Goal: Transaction & Acquisition: Purchase product/service

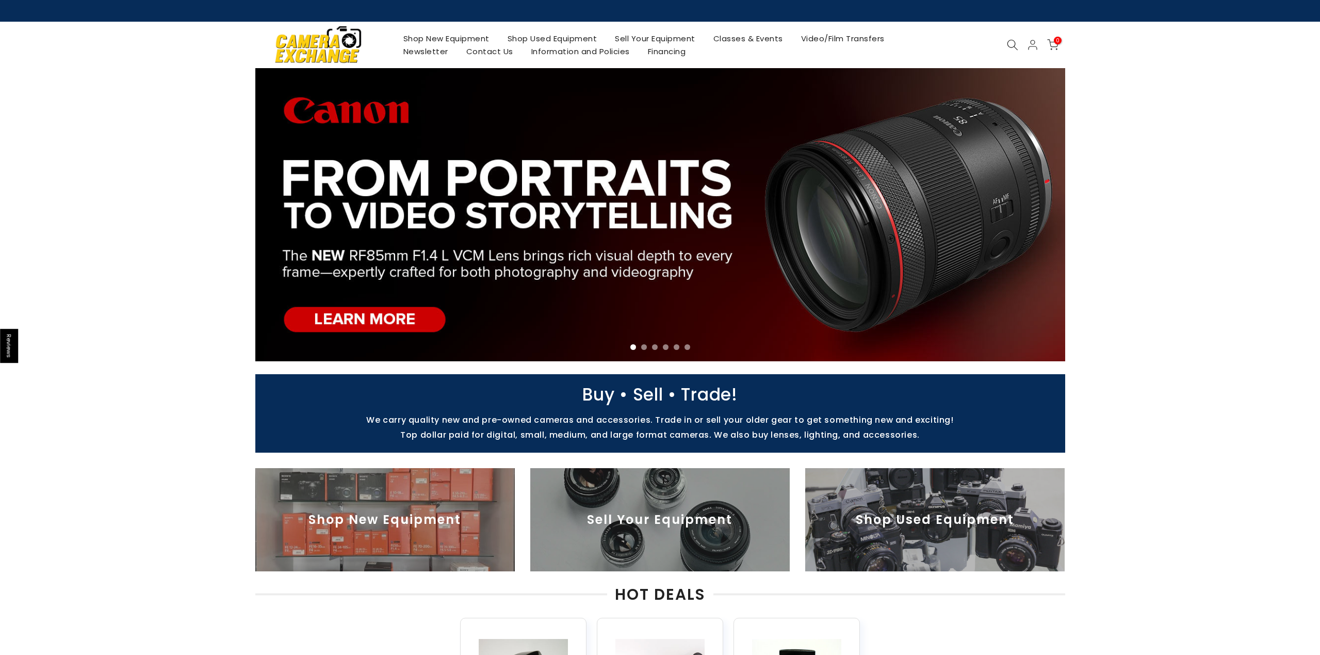
click at [1013, 45] on icon at bounding box center [1012, 44] width 11 height 11
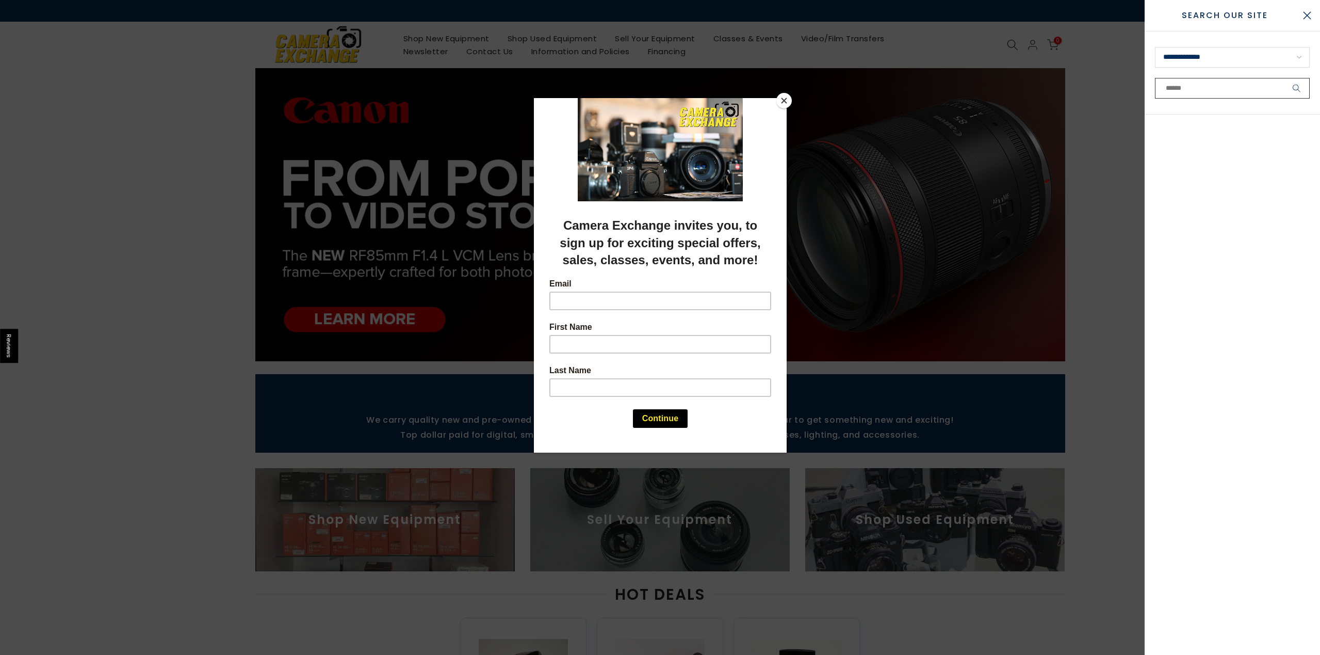
scroll to position [1, 0]
click at [782, 97] on button "Close" at bounding box center [784, 100] width 15 height 15
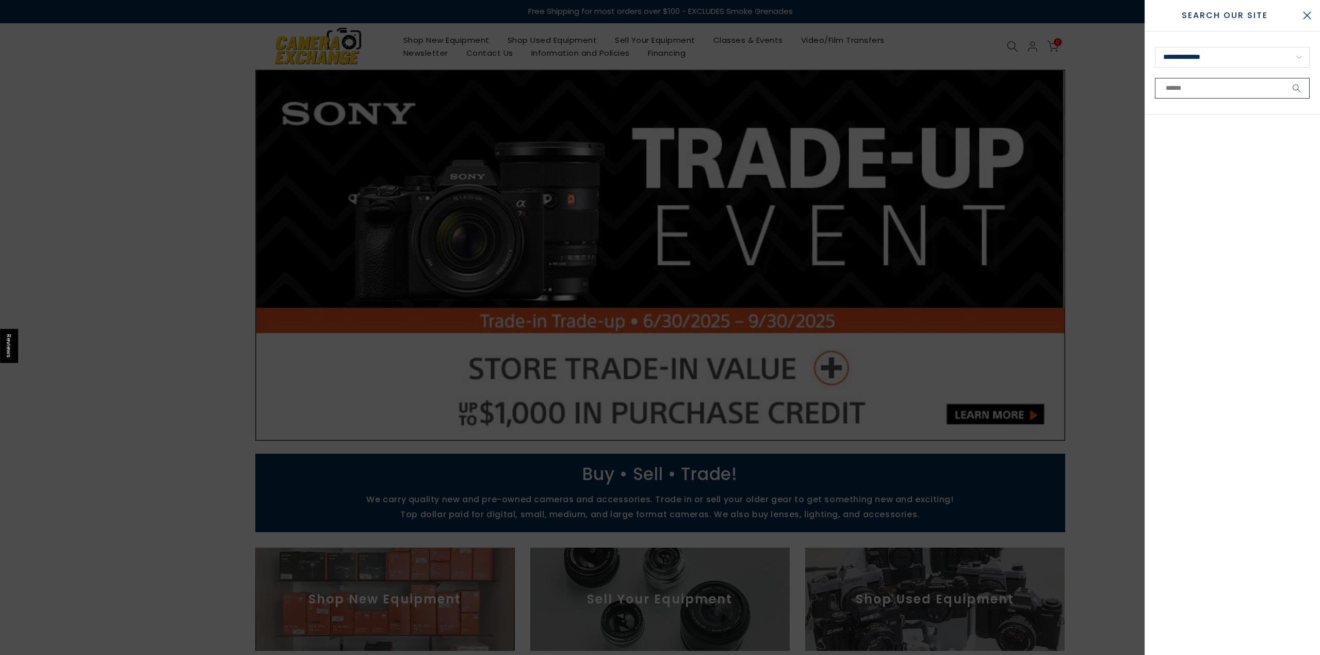
click at [1173, 91] on input "text" at bounding box center [1232, 88] width 155 height 21
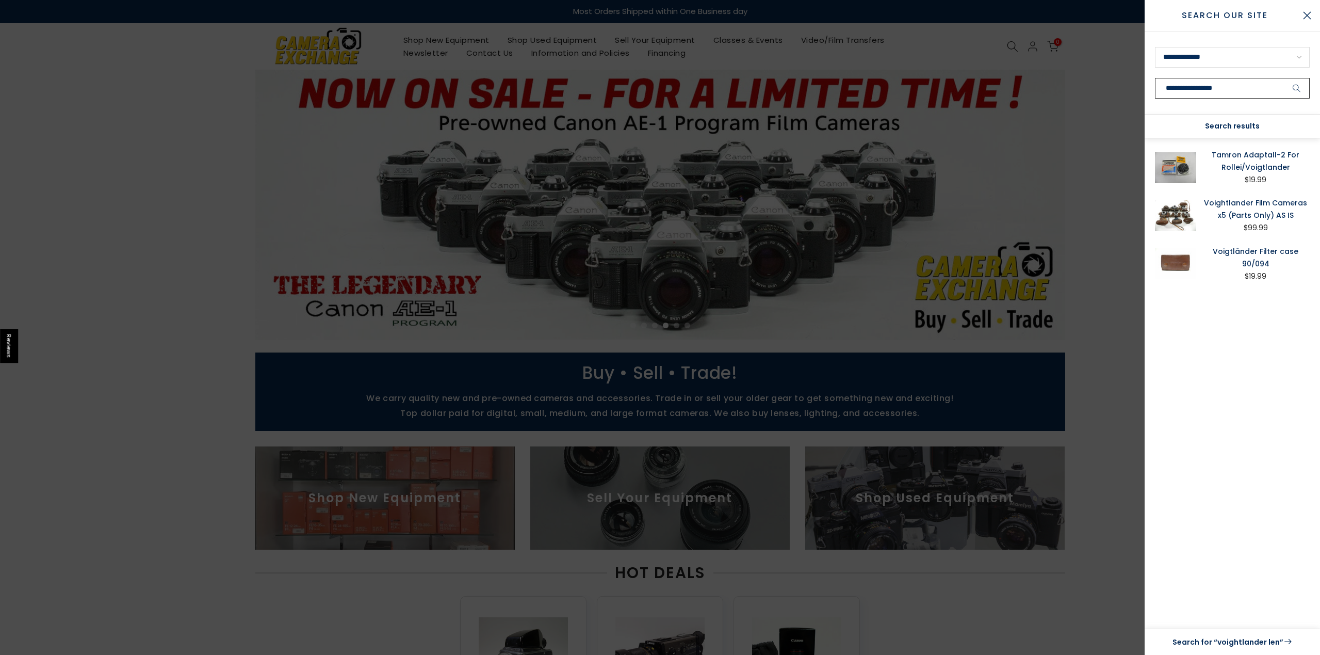
type input "**********"
click at [1297, 88] on button "submit" at bounding box center [1297, 88] width 26 height 21
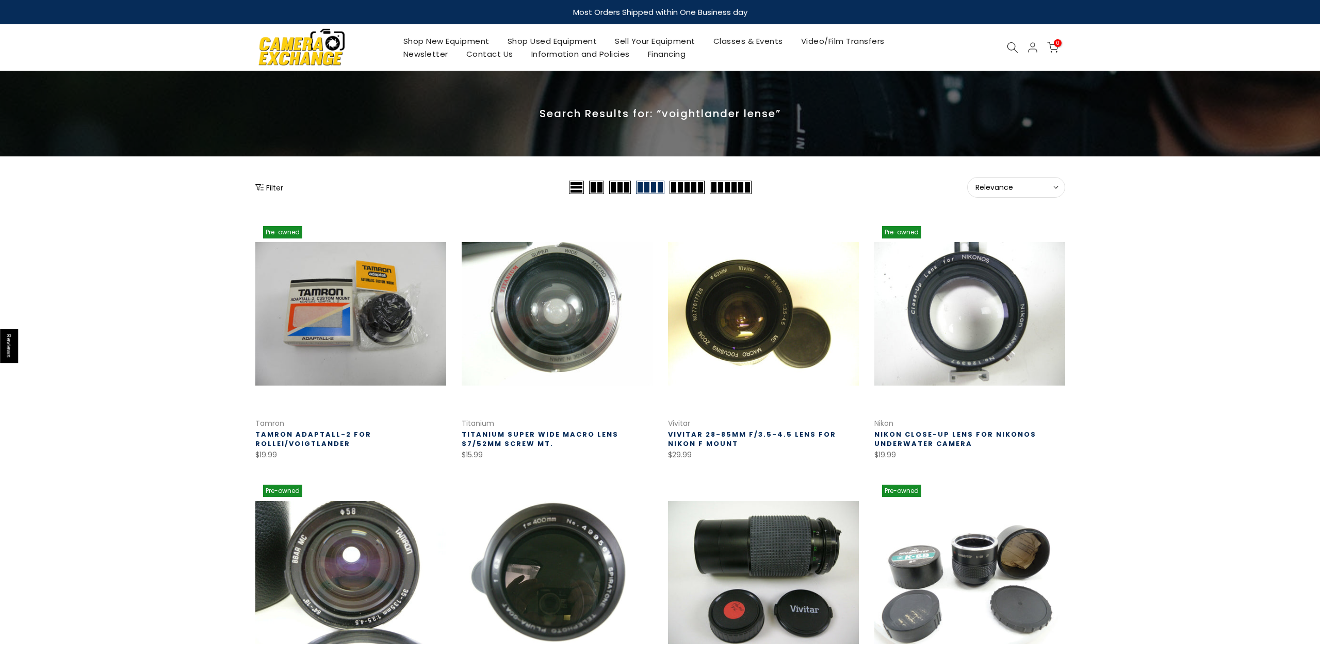
click at [557, 42] on link "Shop Used Equipment" at bounding box center [552, 41] width 108 height 13
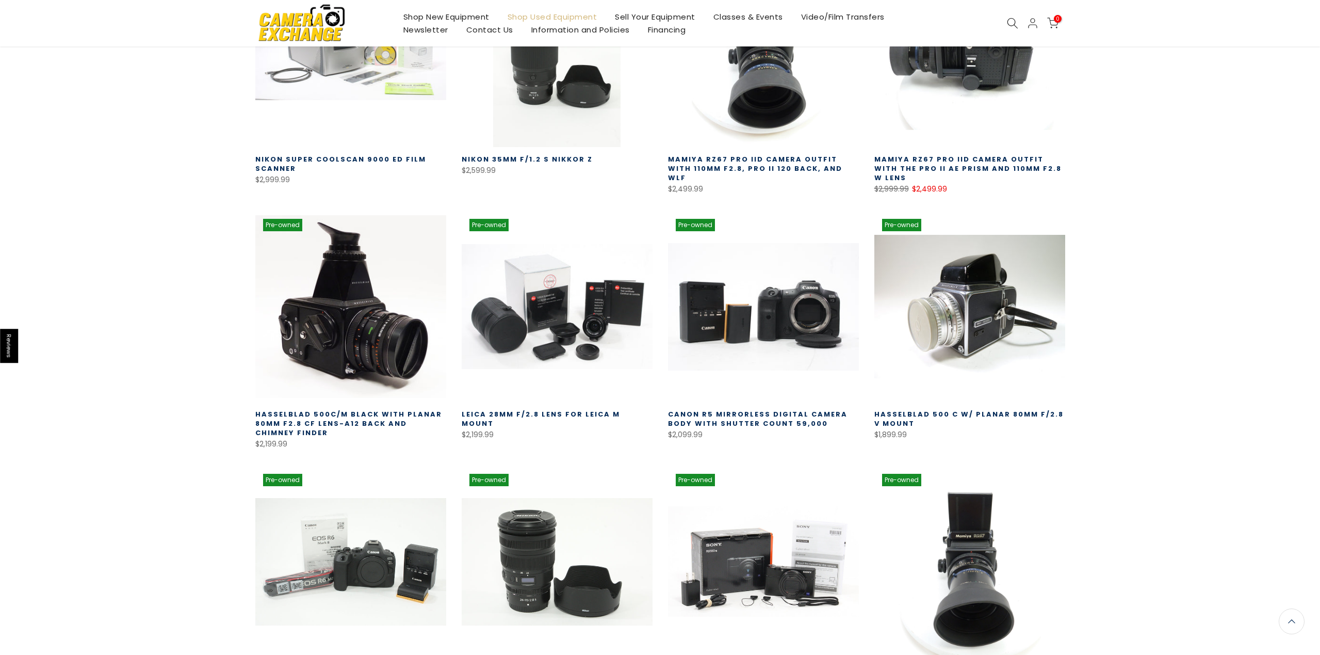
scroll to position [278, 0]
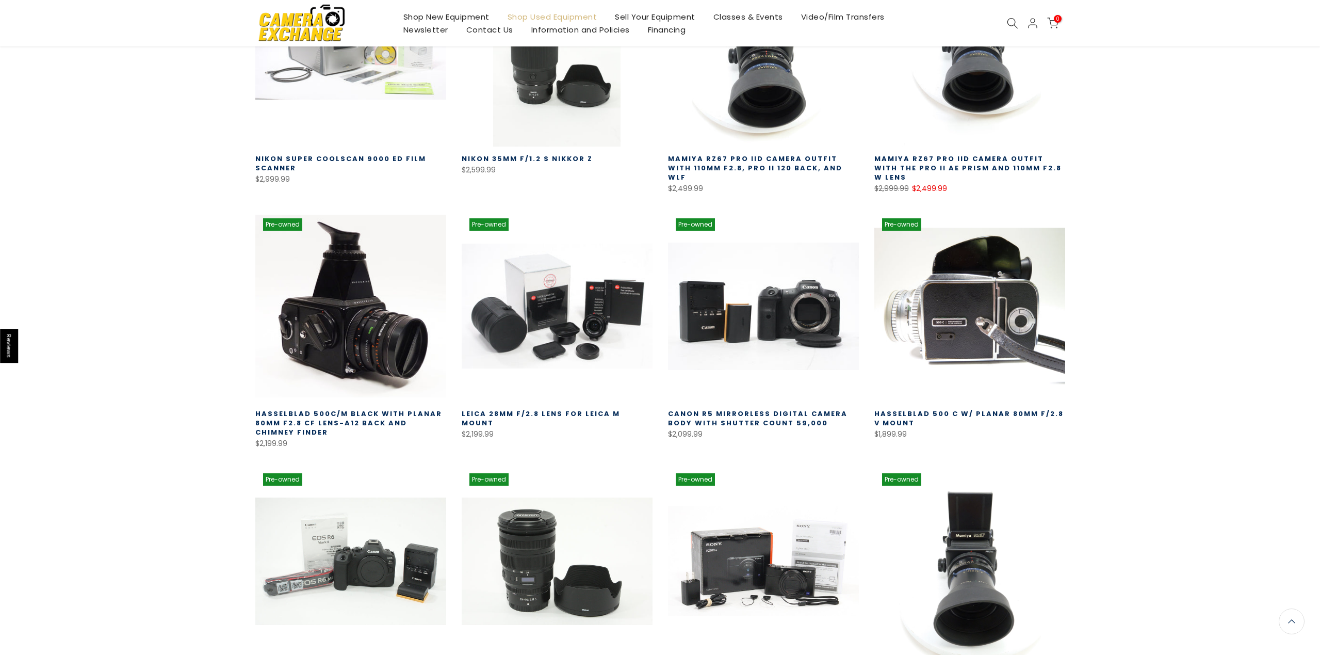
click at [984, 317] on link at bounding box center [970, 306] width 191 height 191
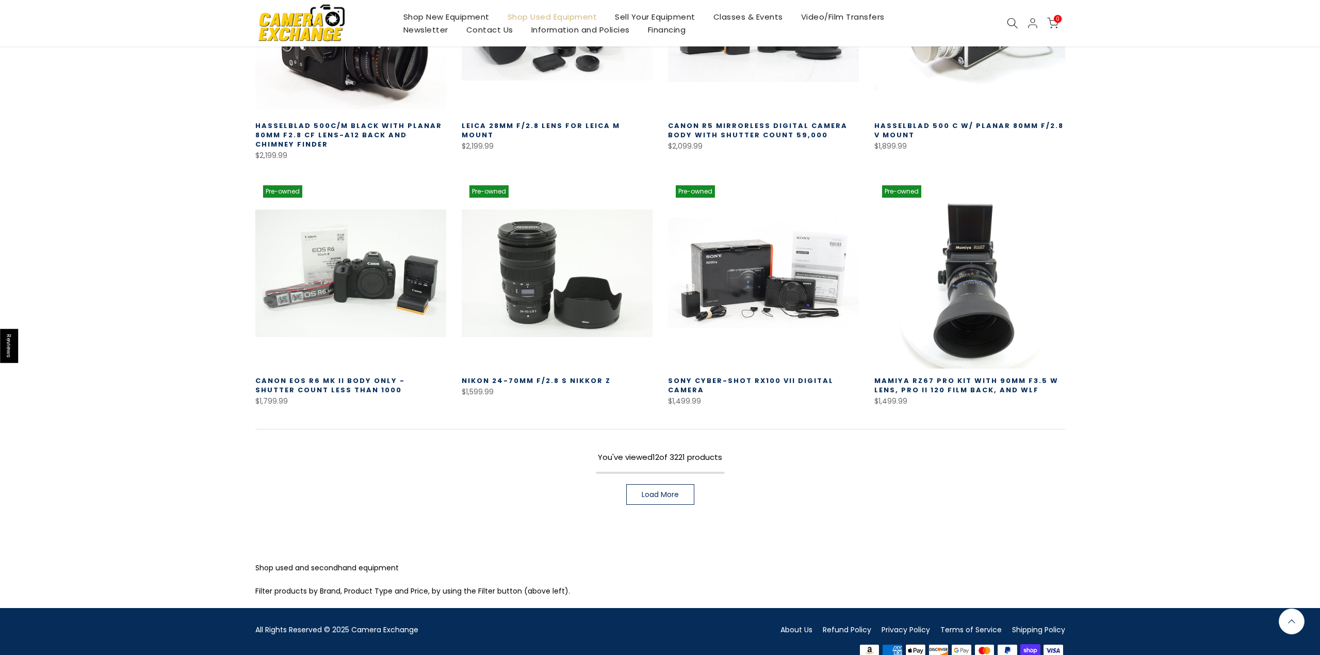
scroll to position [569, 0]
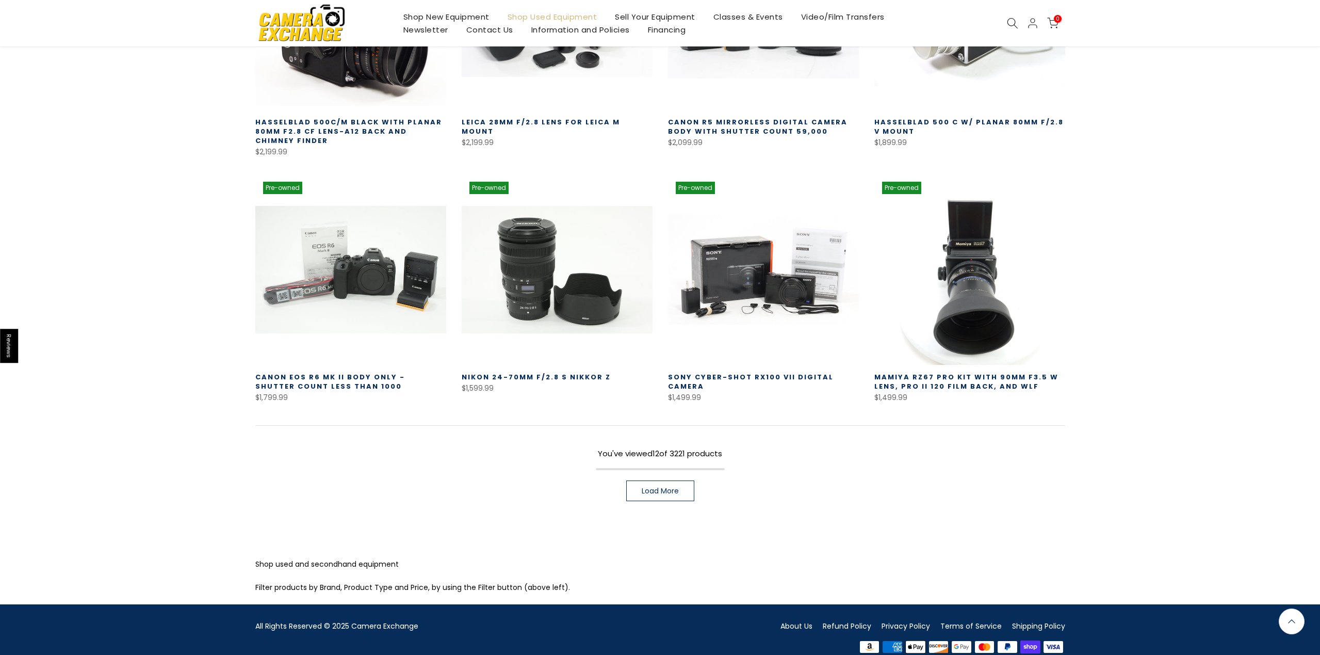
click at [671, 487] on link "Load More" at bounding box center [660, 490] width 68 height 21
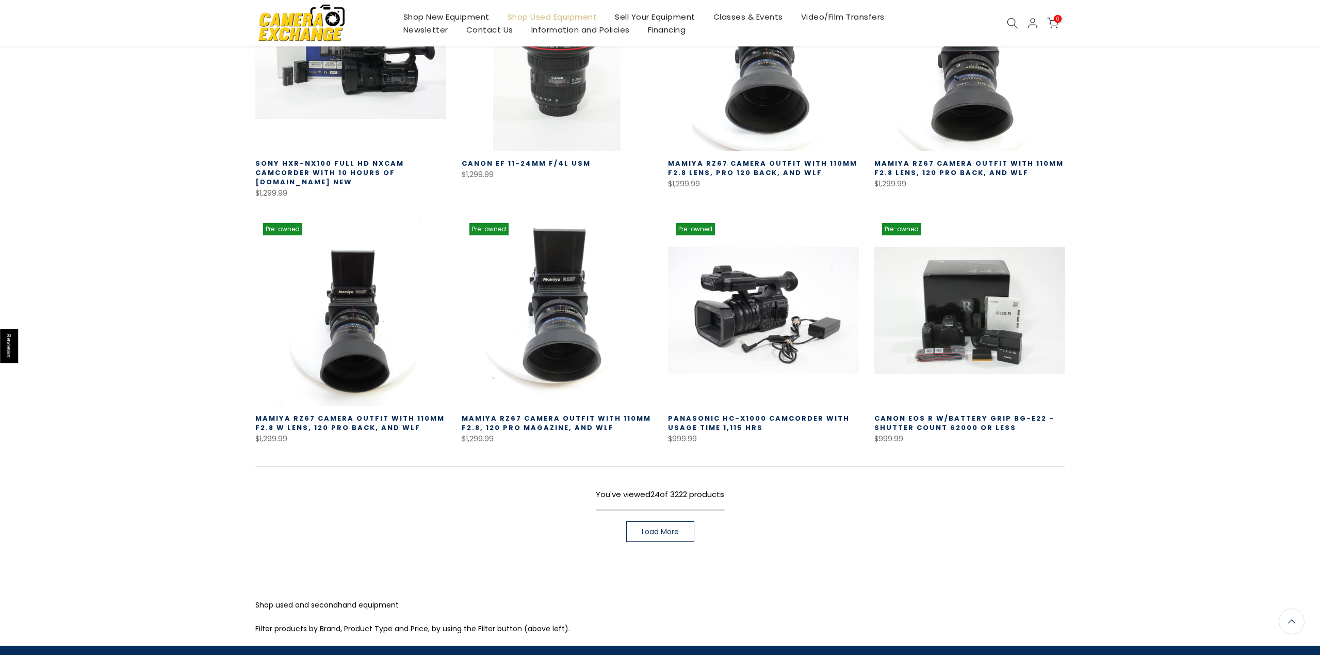
scroll to position [1275, 0]
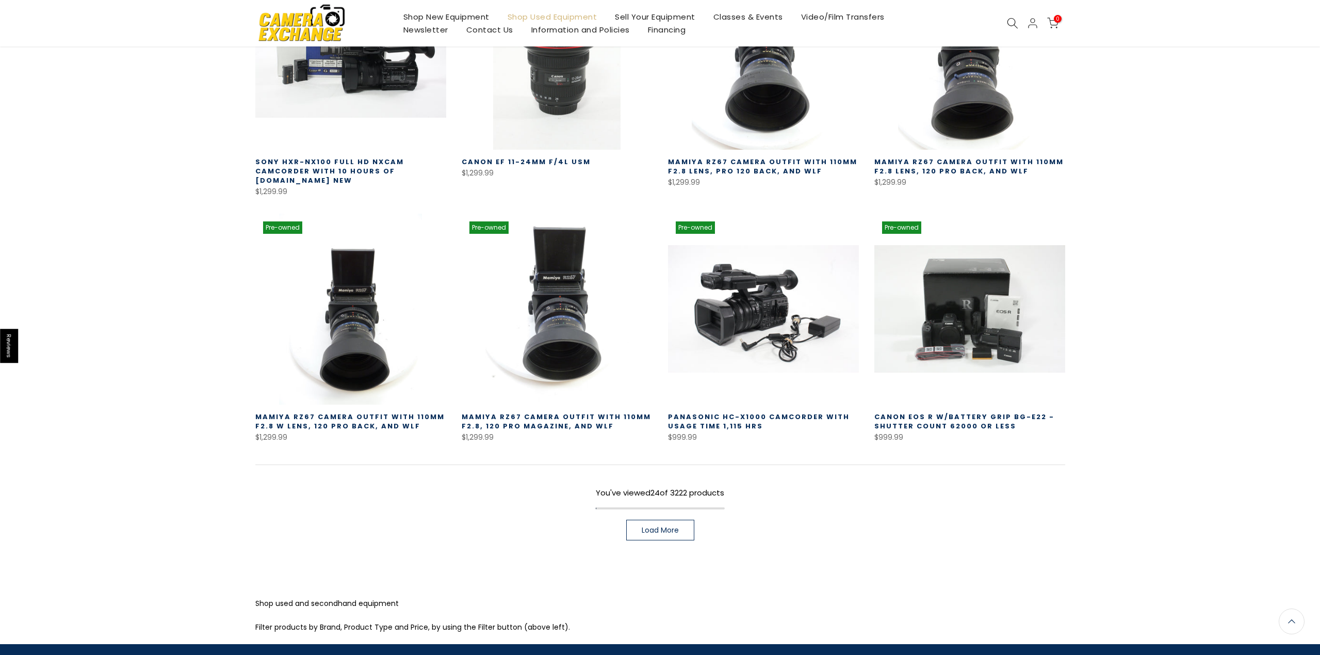
click at [666, 526] on span "Load More" at bounding box center [660, 529] width 37 height 7
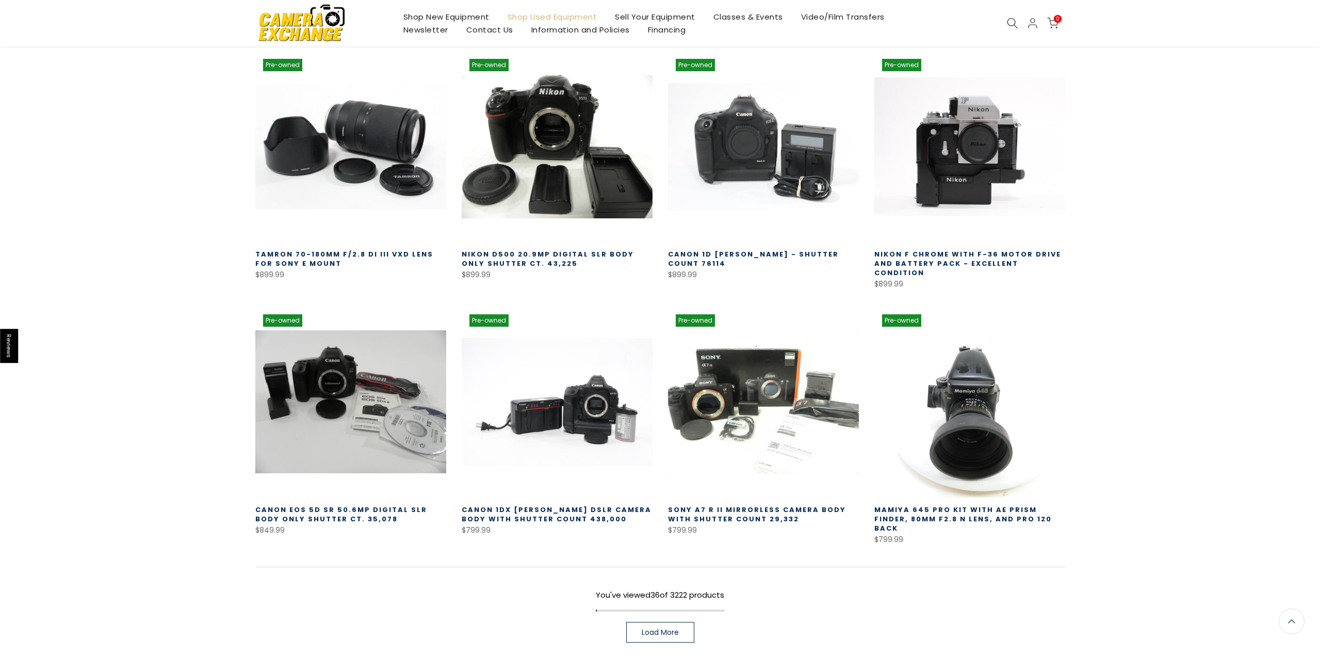
scroll to position [1952, 0]
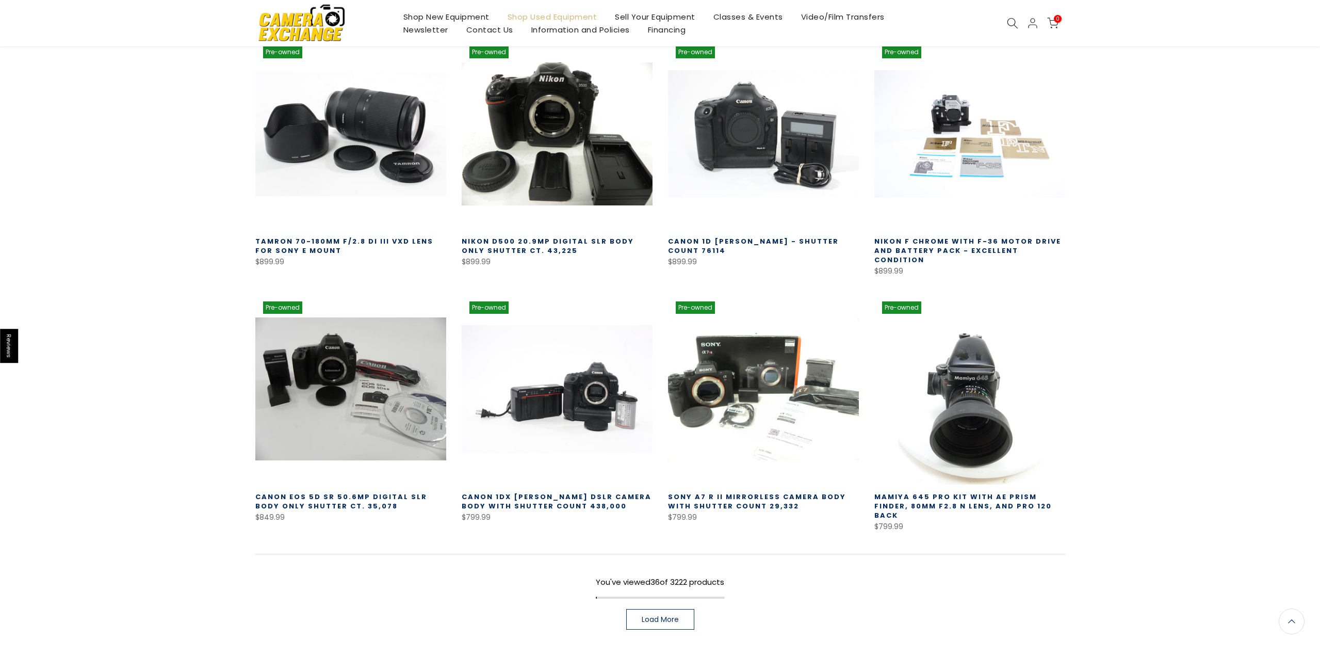
click at [651, 609] on link "Load More" at bounding box center [660, 619] width 68 height 21
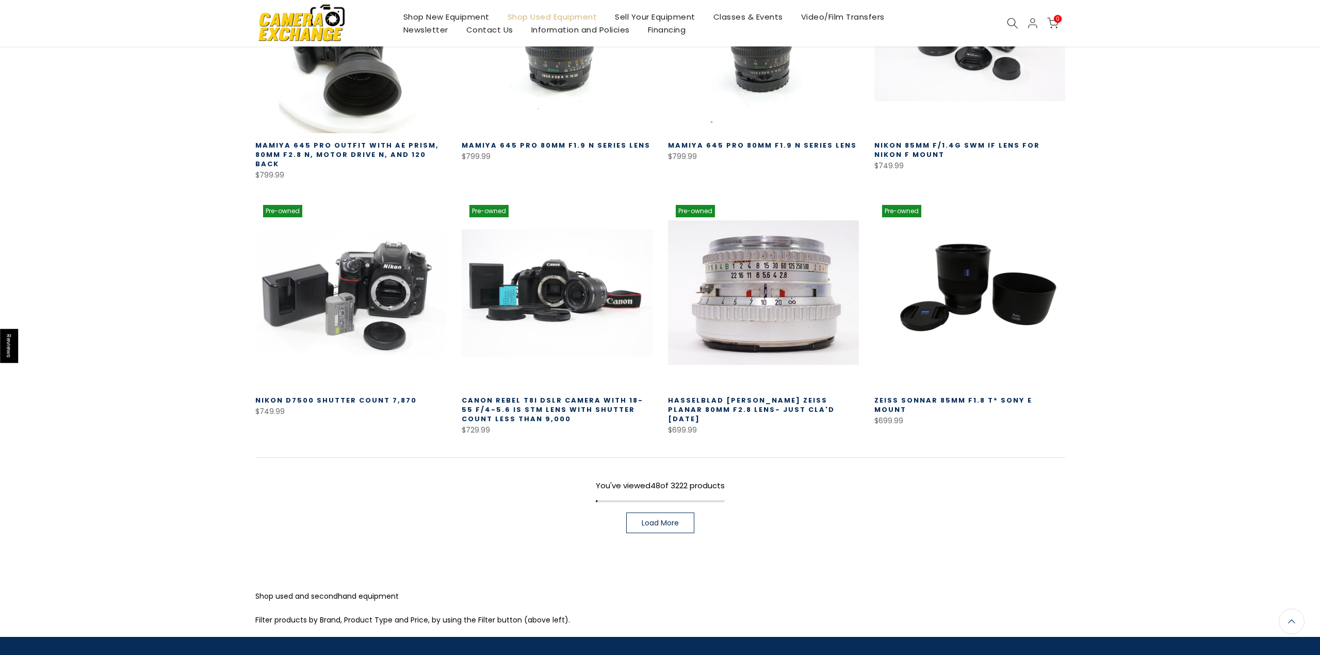
scroll to position [2811, 0]
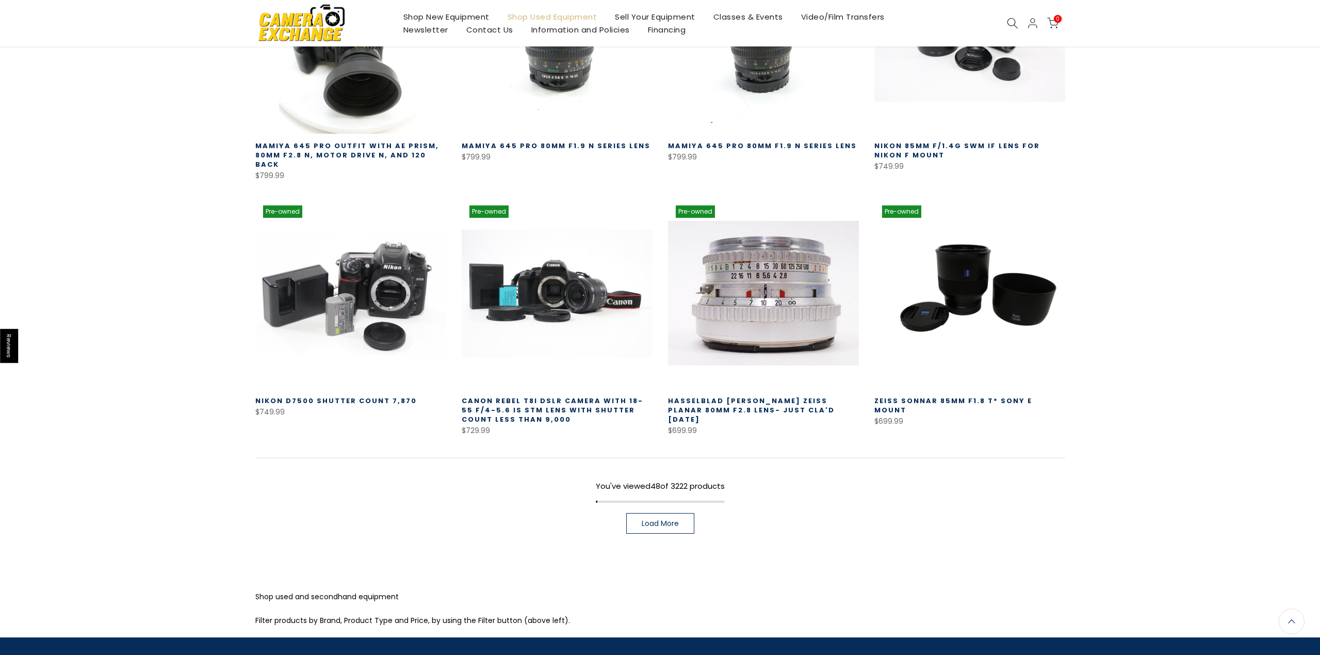
click at [667, 520] on span "Load More" at bounding box center [660, 523] width 37 height 7
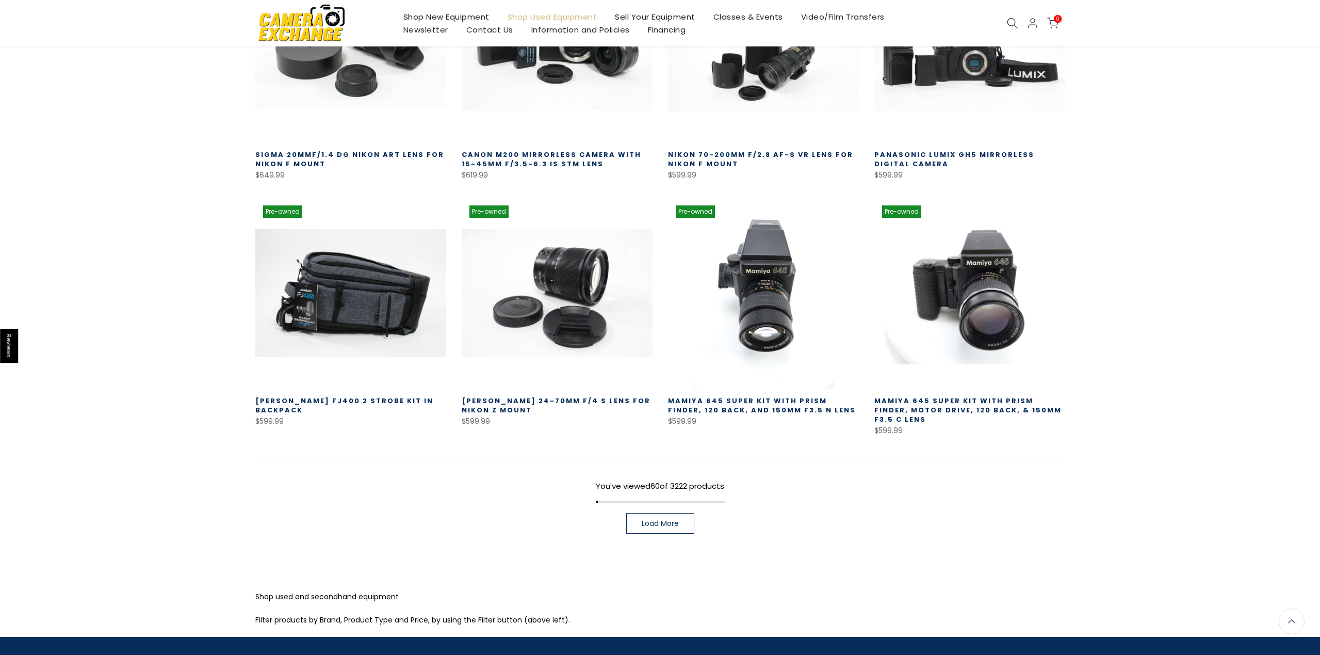
scroll to position [3558, 0]
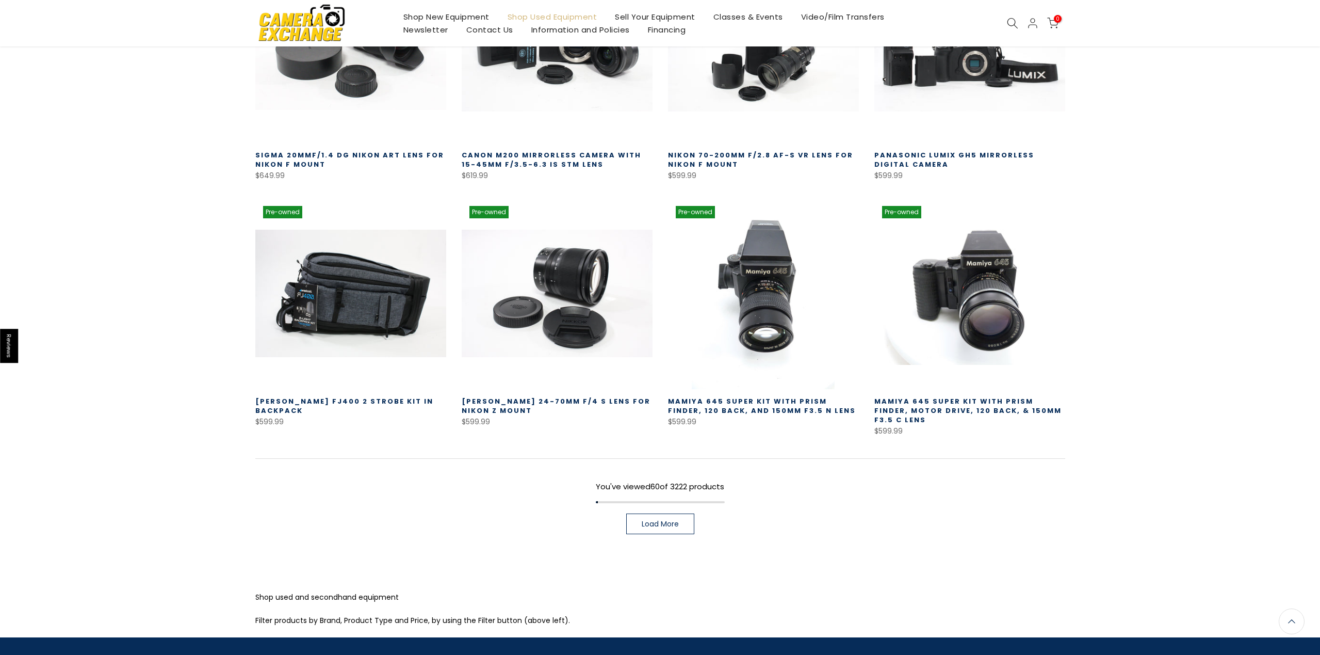
click at [668, 520] on span "Load More" at bounding box center [660, 523] width 37 height 7
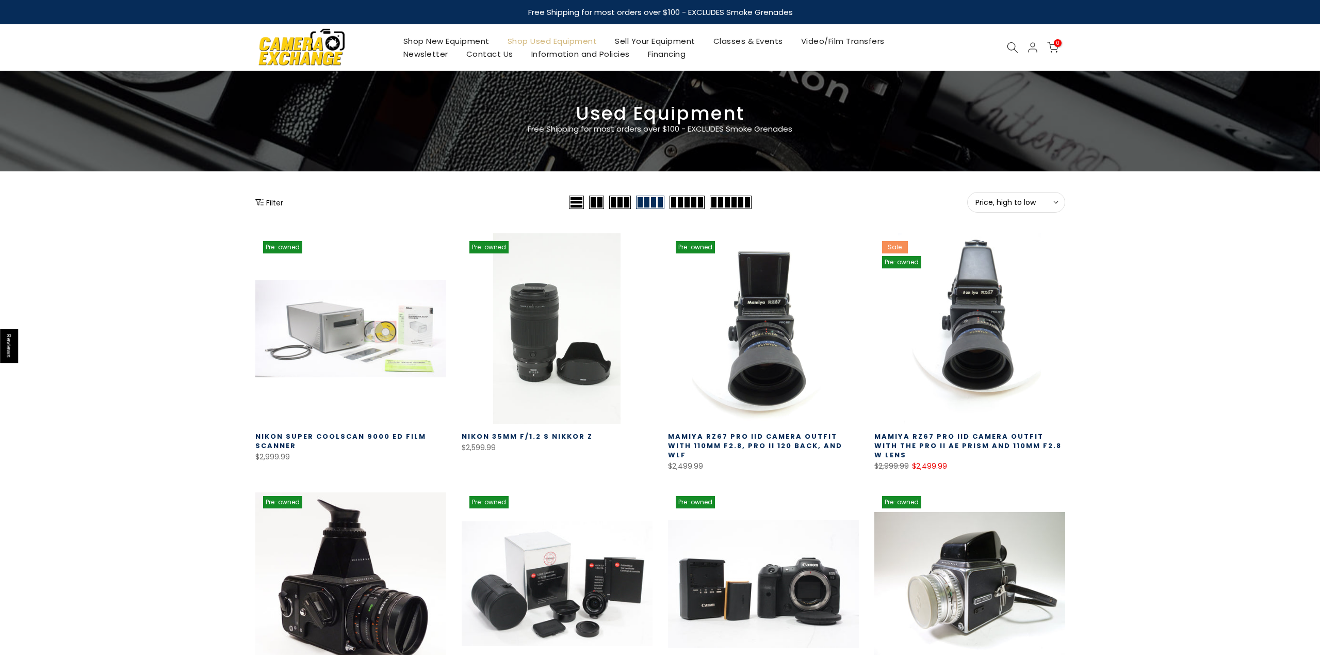
click at [275, 202] on button "Filter" at bounding box center [269, 202] width 28 height 10
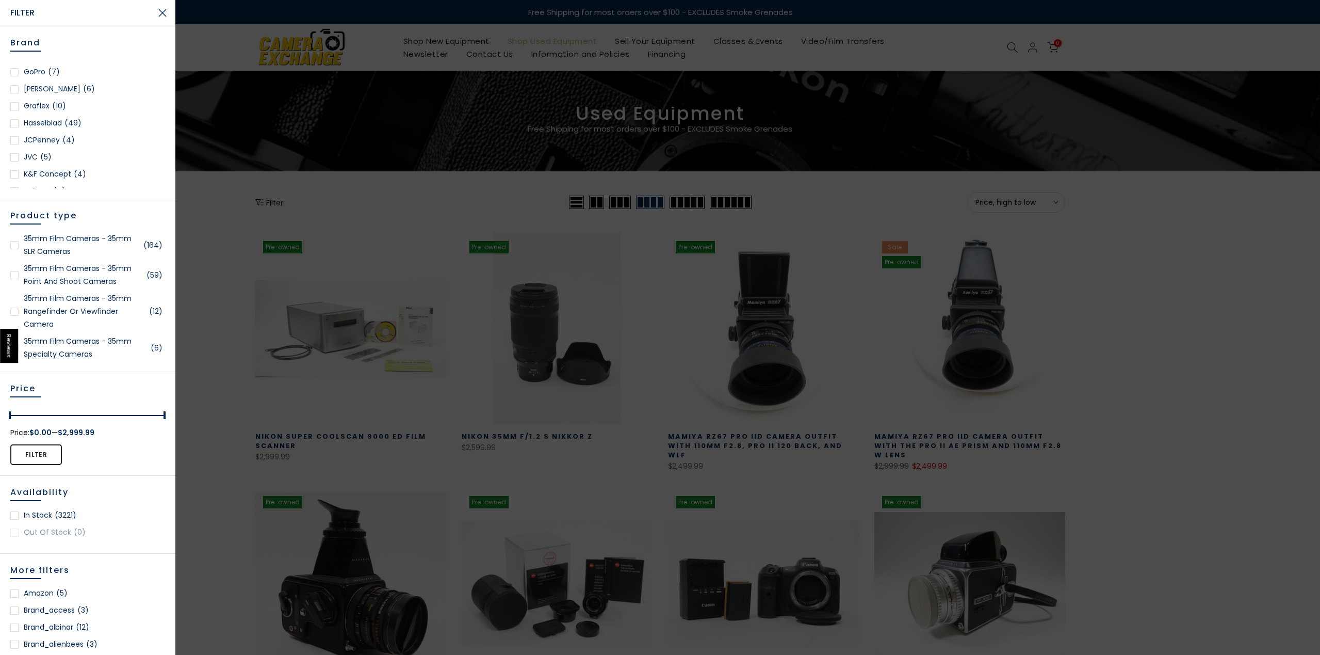
scroll to position [557, 0]
click at [34, 123] on link "Hasselblad (49)" at bounding box center [87, 122] width 155 height 13
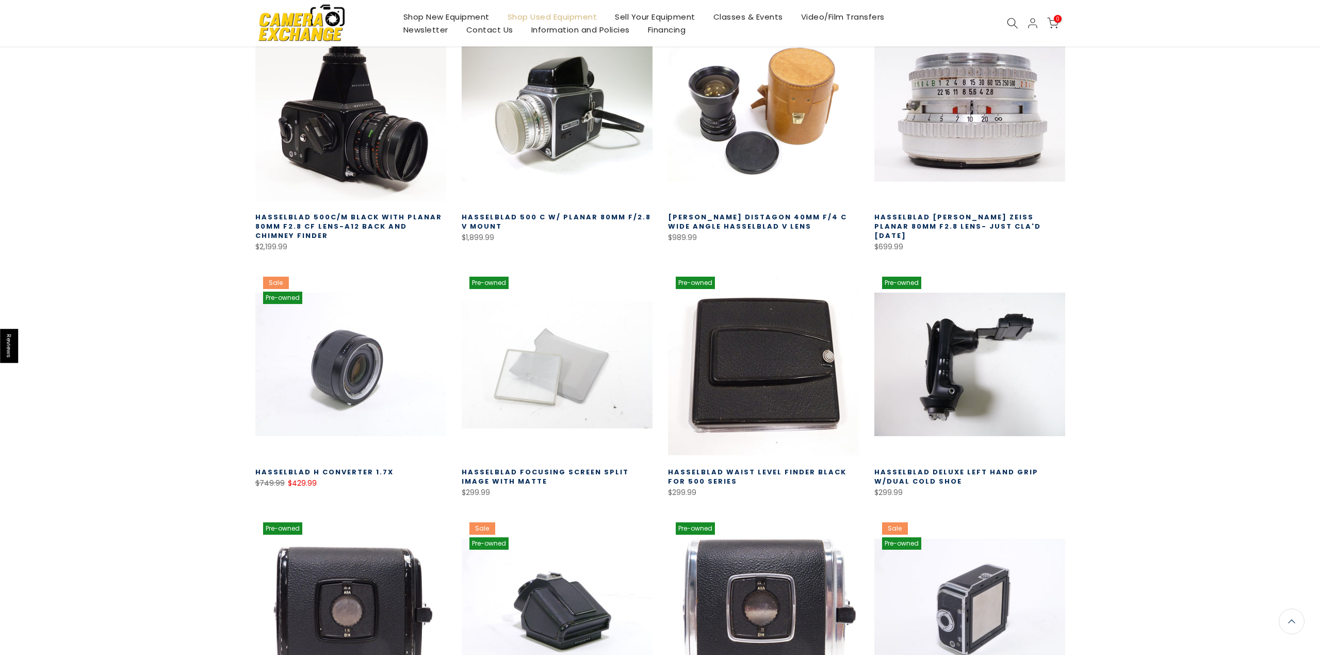
scroll to position [270, 0]
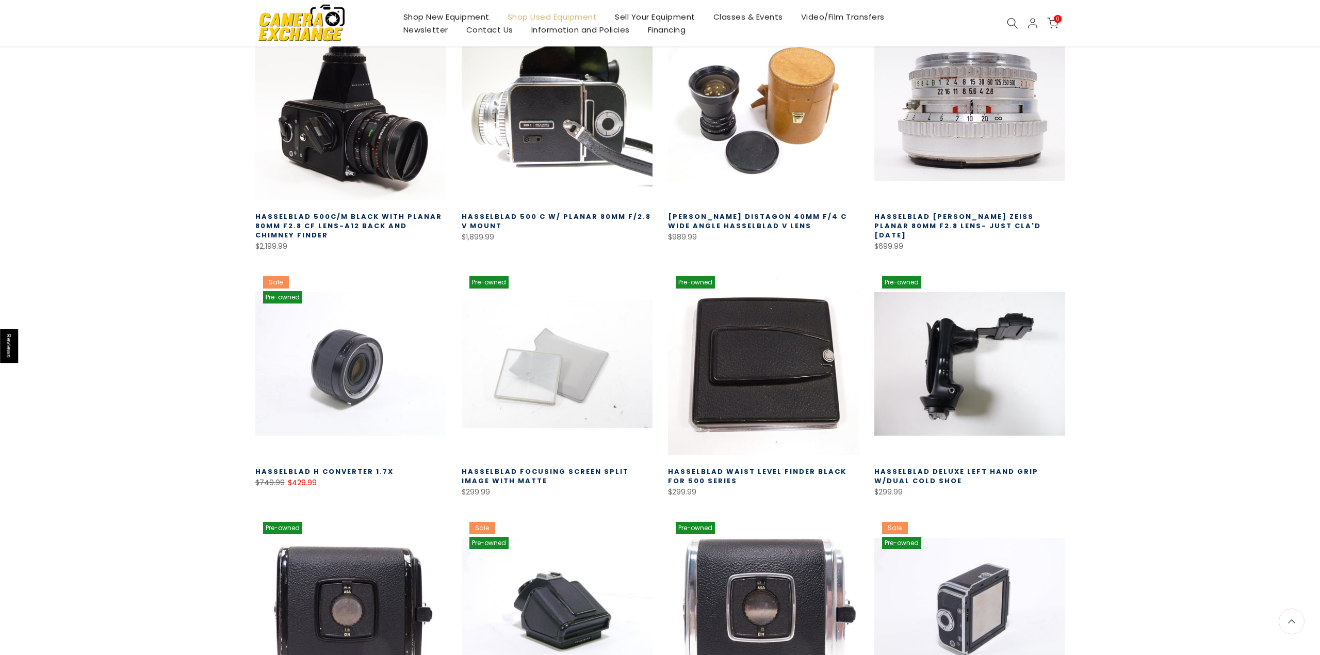
click at [586, 139] on link at bounding box center [557, 108] width 191 height 191
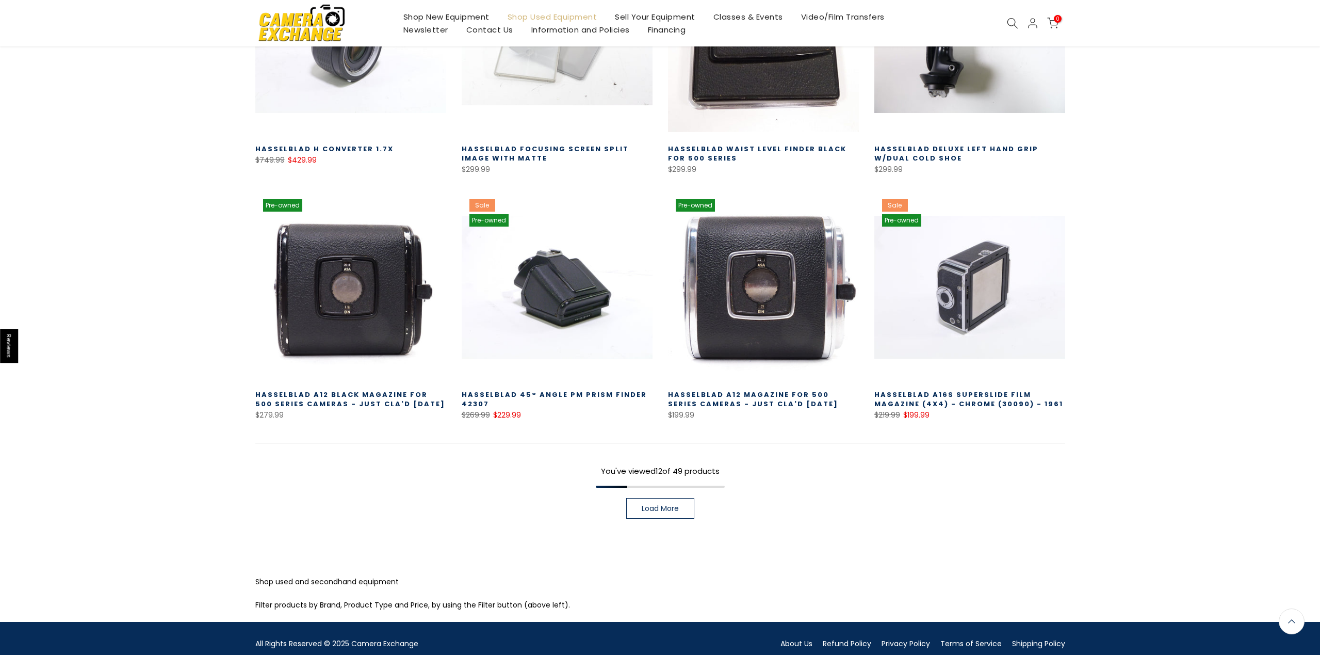
scroll to position [602, 0]
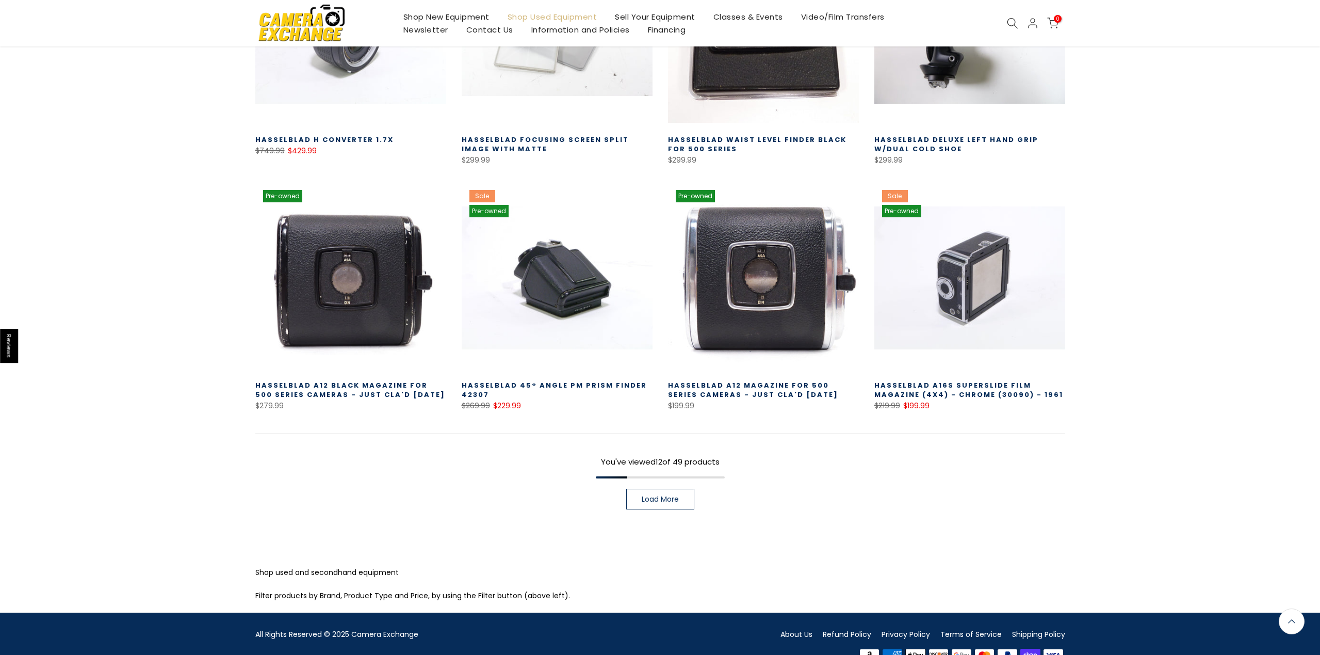
click at [660, 500] on span "Load More" at bounding box center [660, 498] width 37 height 7
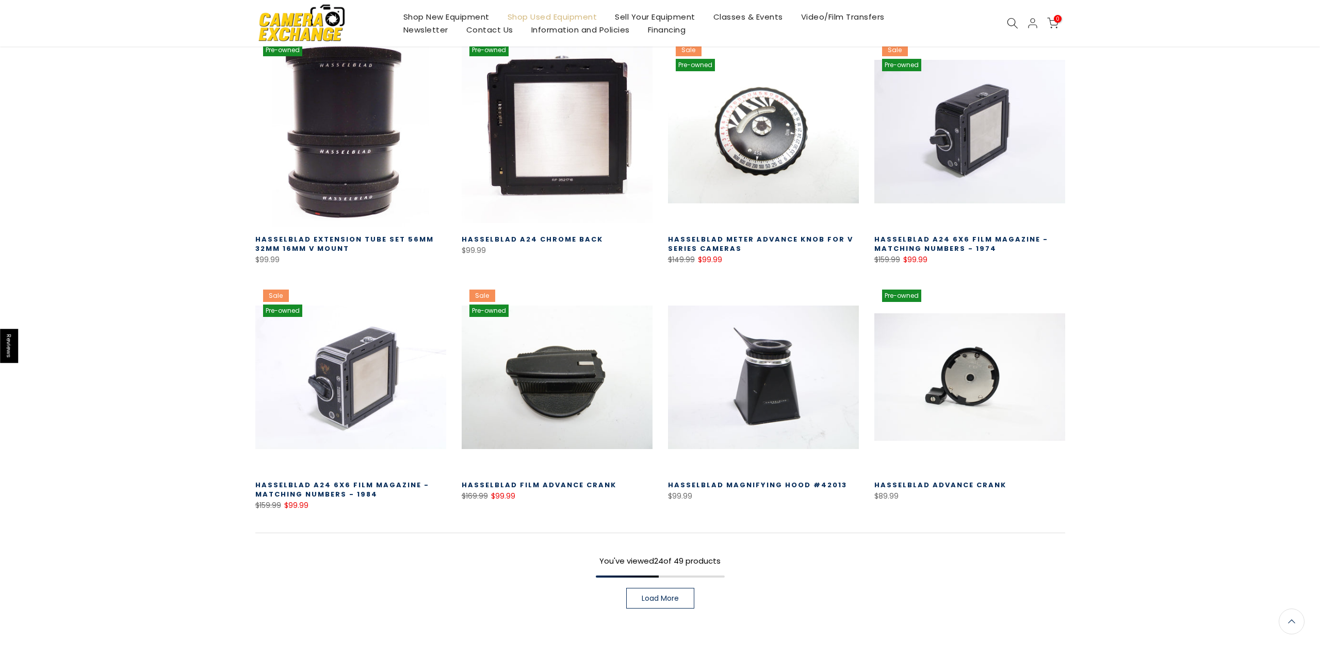
scroll to position [1240, 0]
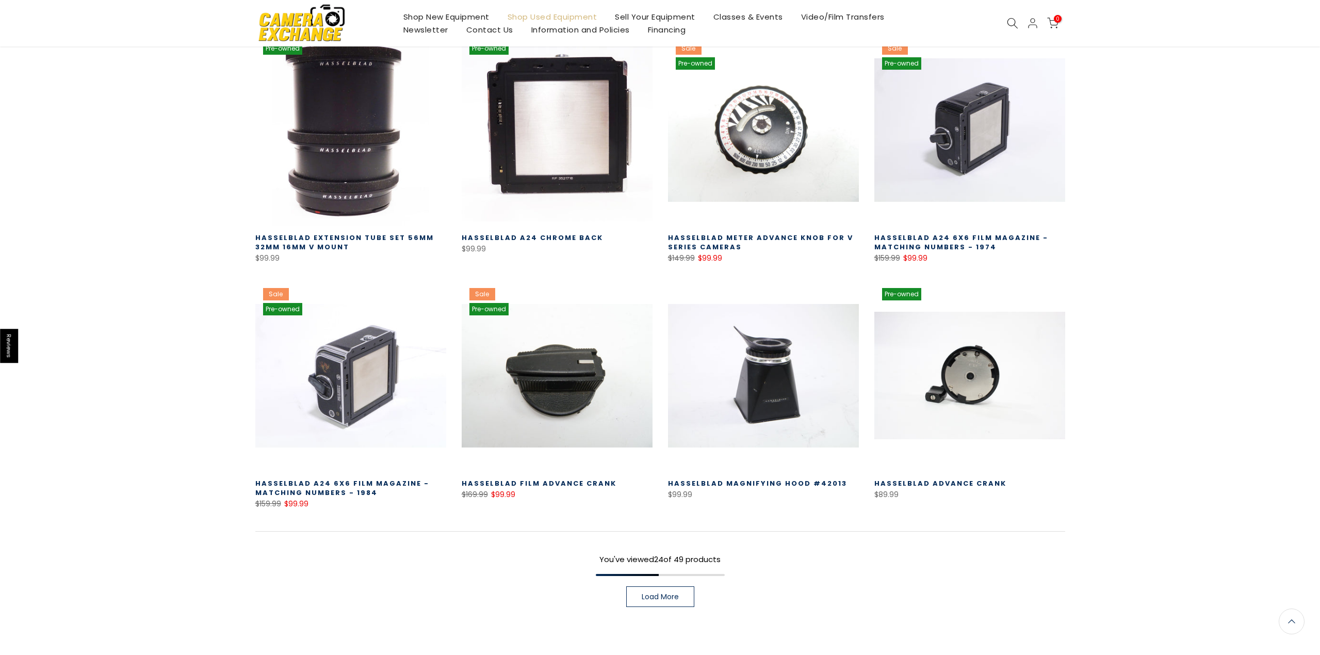
click at [669, 594] on span "Load More" at bounding box center [660, 596] width 37 height 7
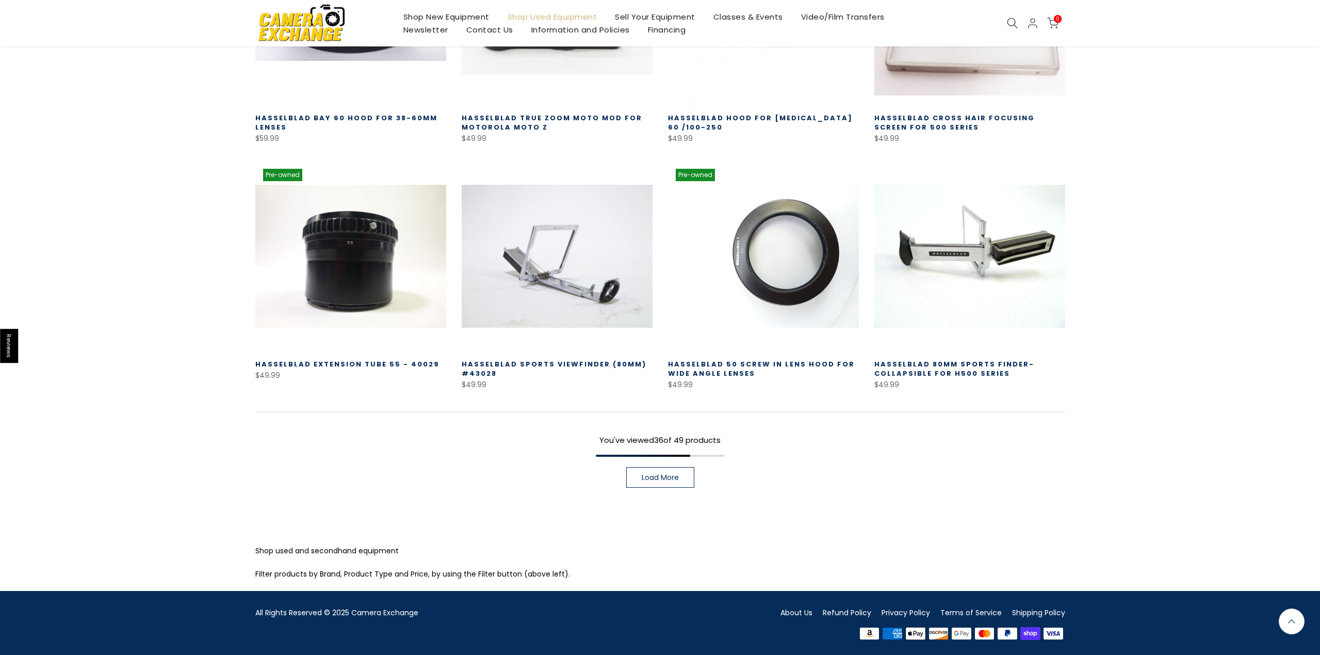
scroll to position [2097, 0]
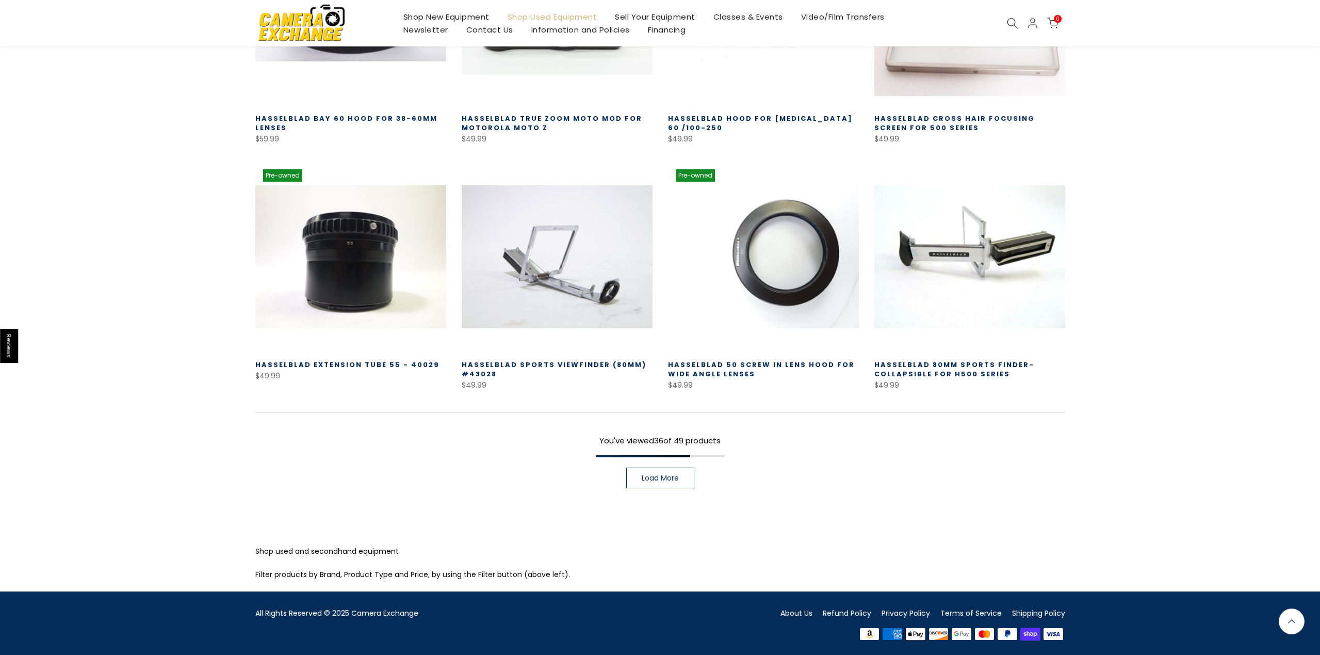
click at [662, 480] on span "Load More" at bounding box center [660, 477] width 37 height 7
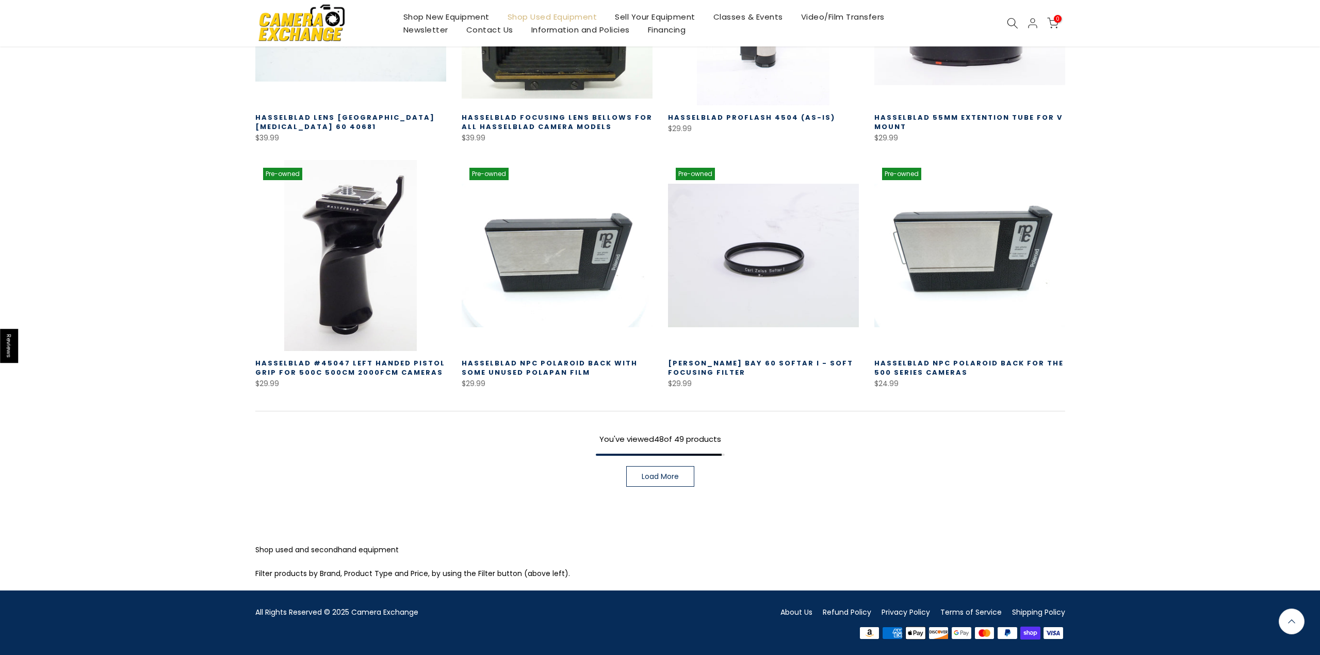
scroll to position [2834, 0]
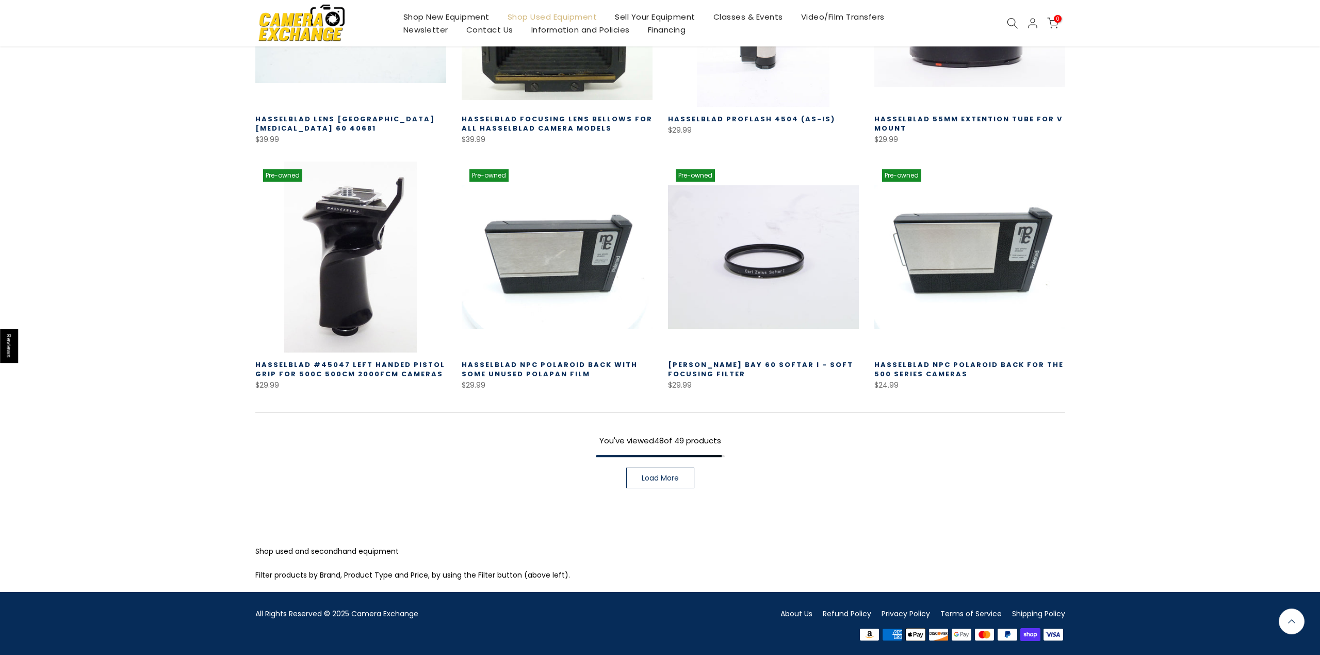
click at [675, 480] on span "Load More" at bounding box center [660, 477] width 37 height 7
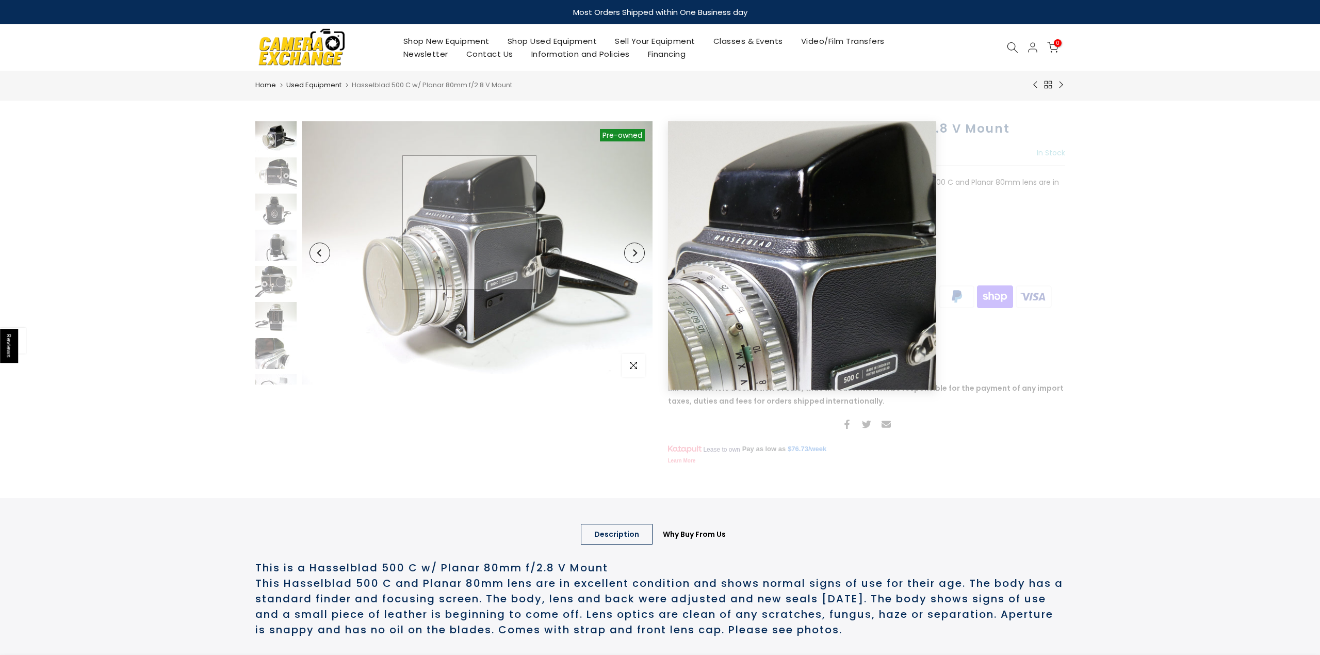
scroll to position [2, 0]
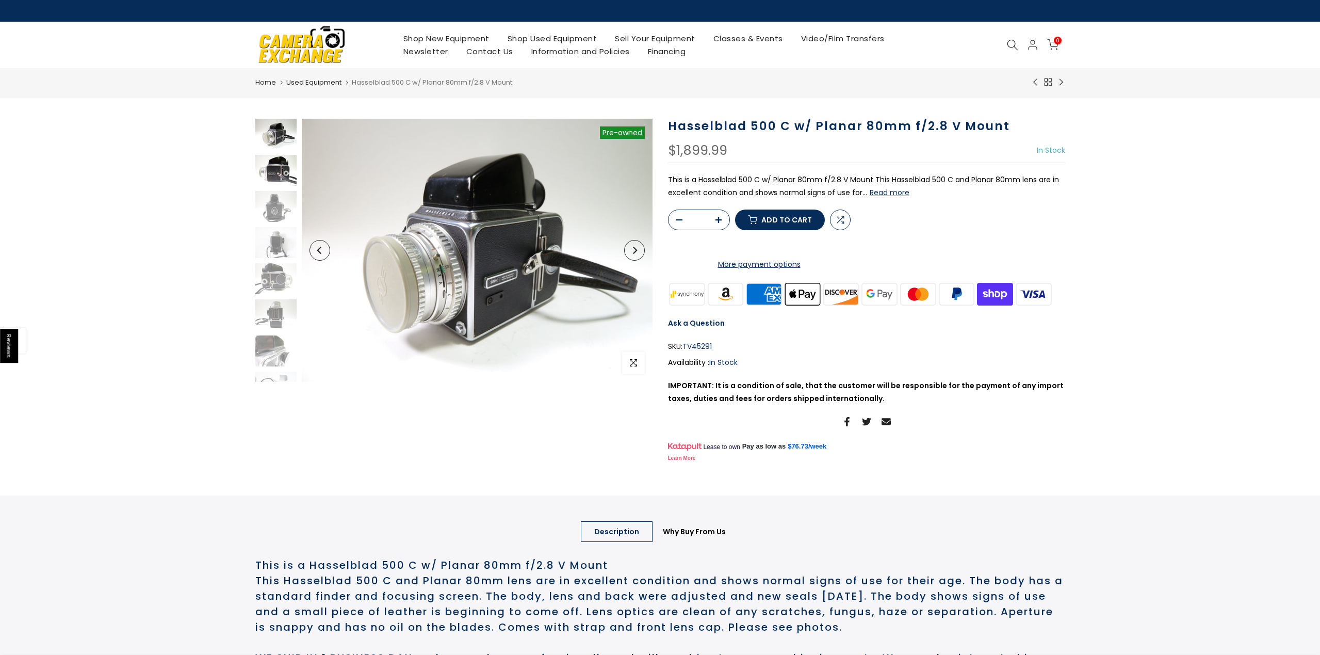
click at [284, 173] on img at bounding box center [275, 170] width 41 height 31
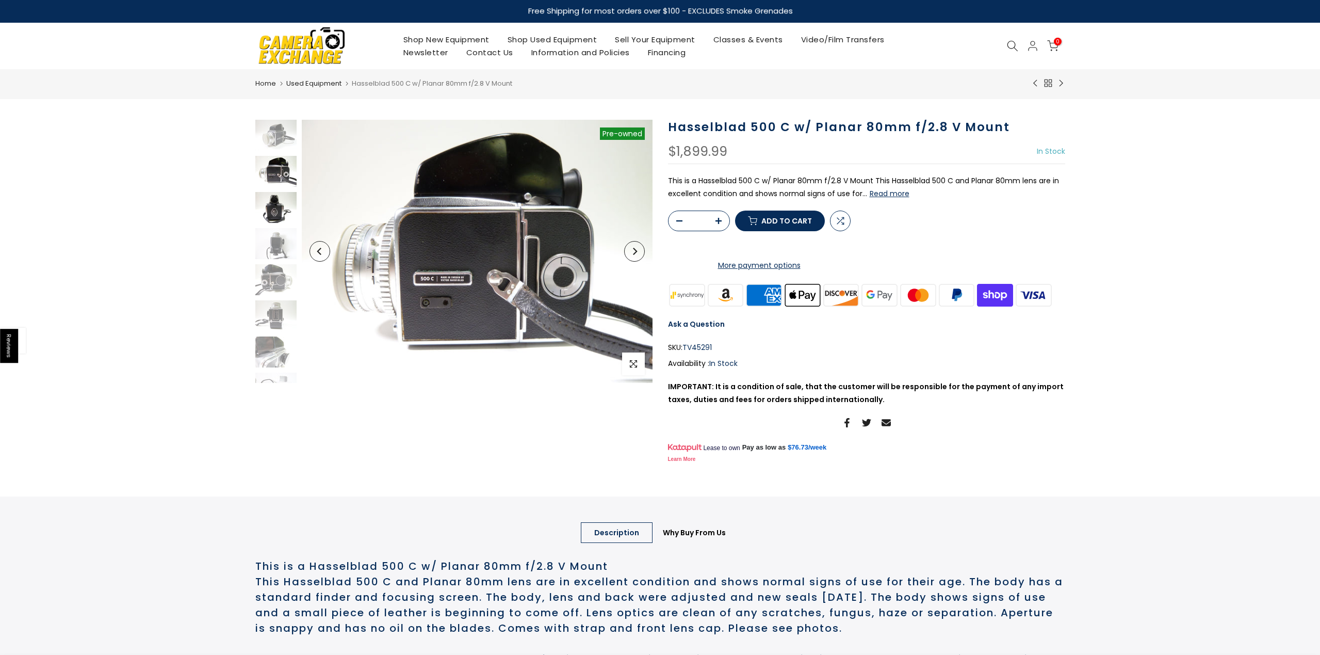
scroll to position [0, 0]
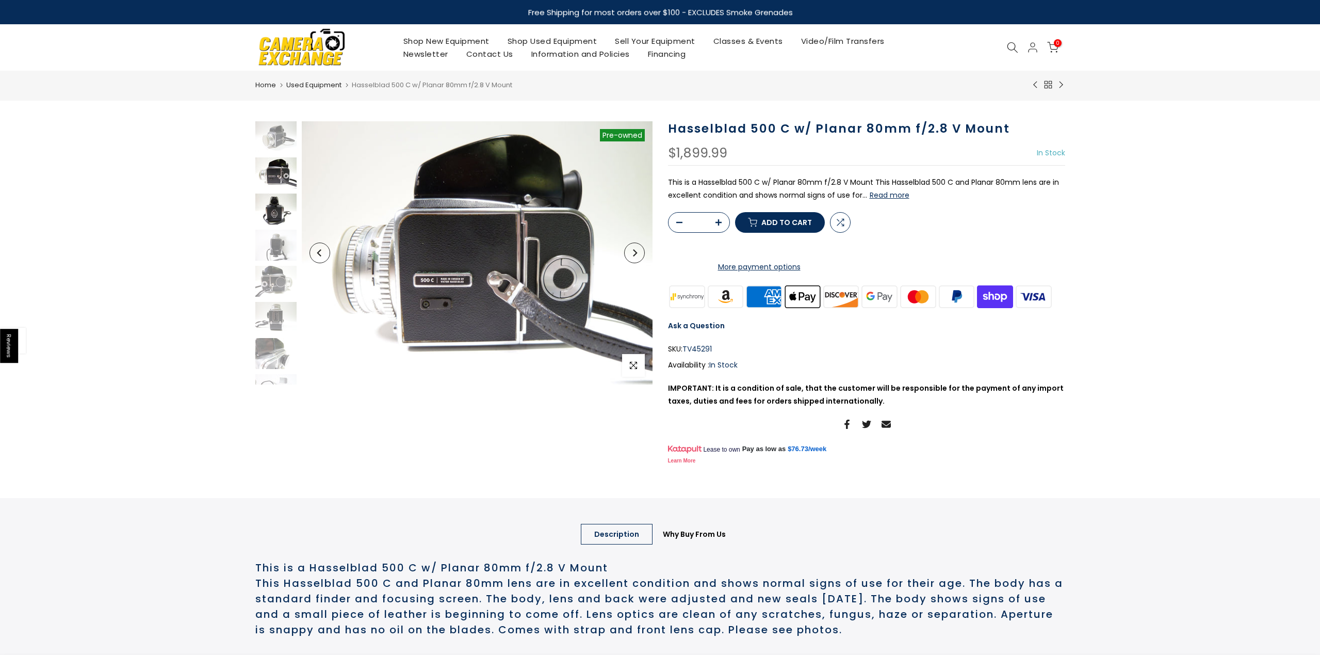
click at [279, 220] on img at bounding box center [275, 208] width 41 height 31
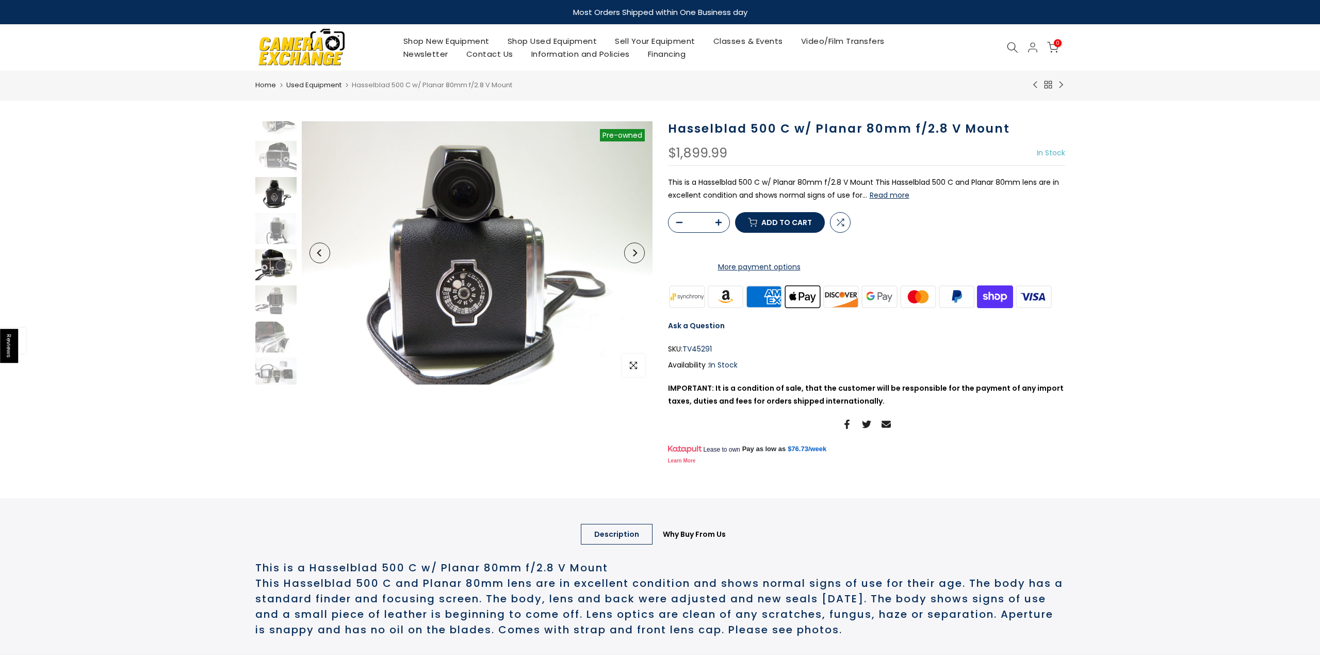
click at [274, 267] on img at bounding box center [275, 264] width 41 height 31
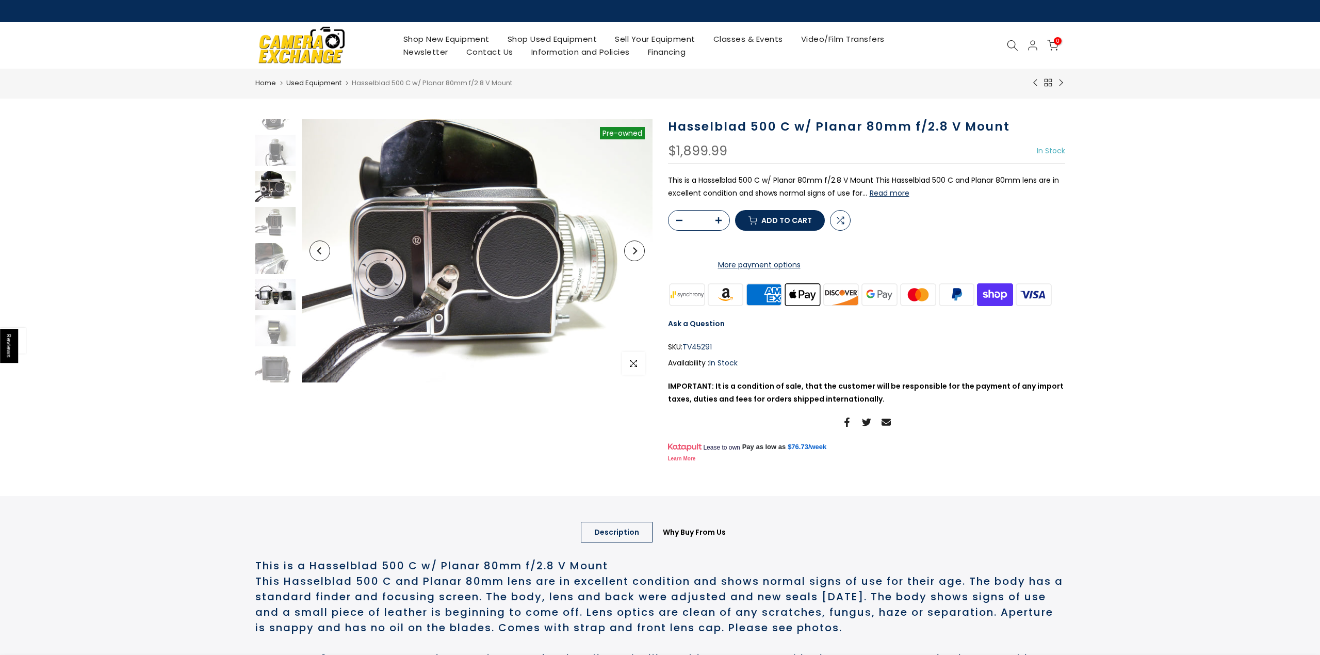
scroll to position [0, 1]
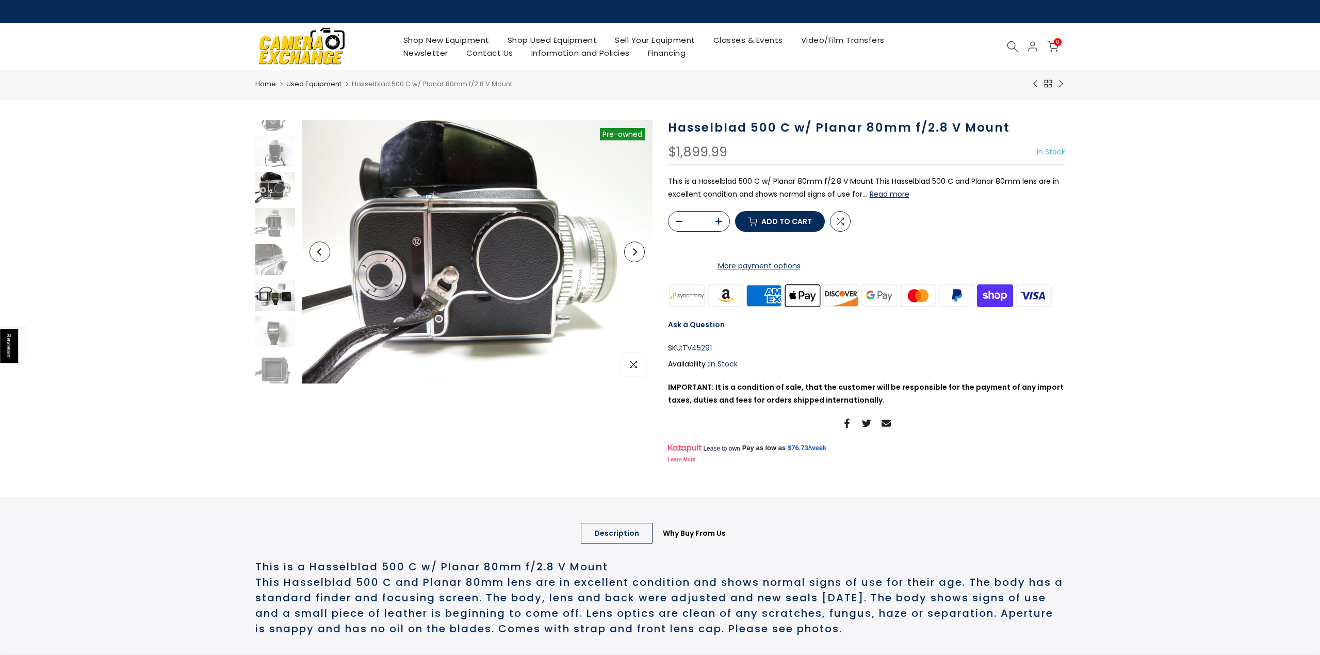
click at [275, 295] on img at bounding box center [274, 295] width 41 height 31
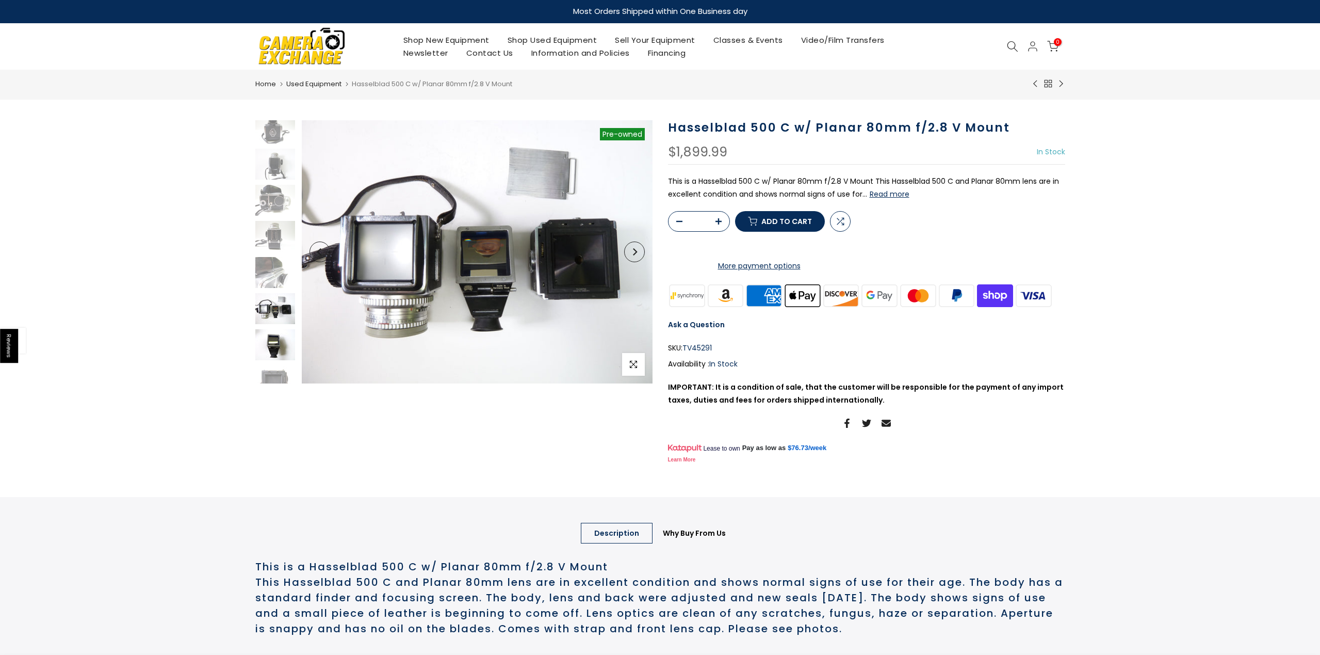
scroll to position [93, 2]
click at [275, 348] on img at bounding box center [274, 341] width 41 height 31
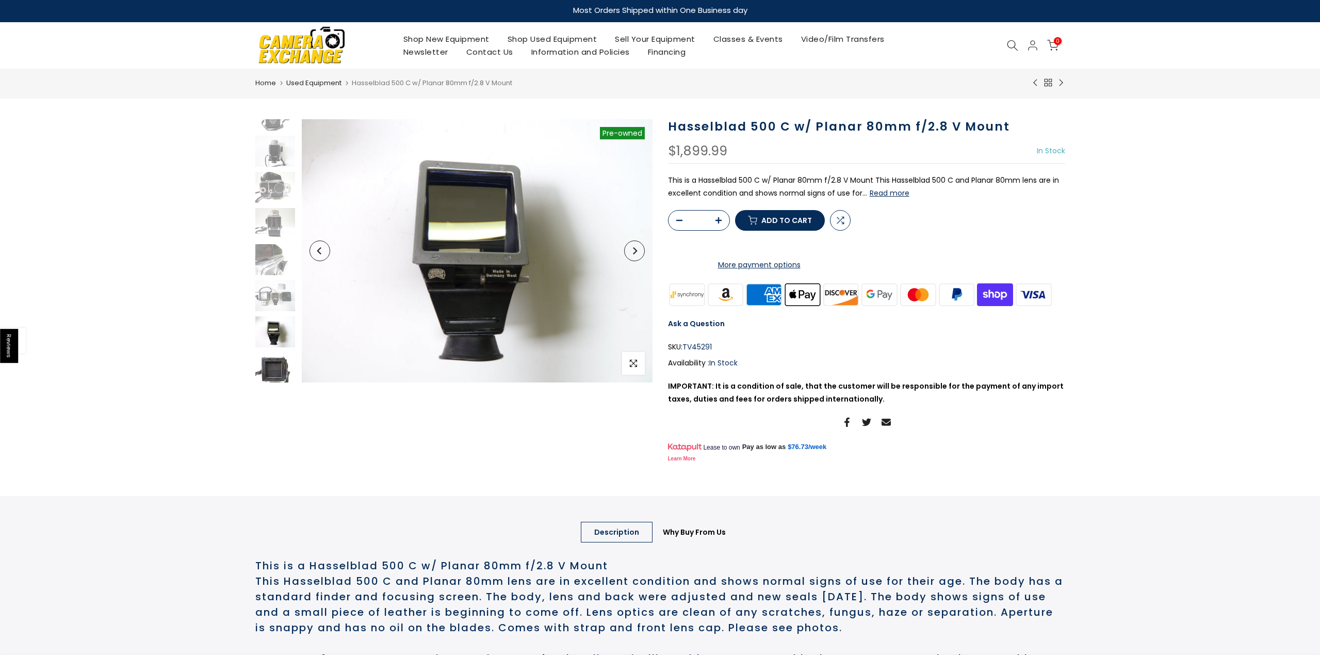
click at [273, 365] on img at bounding box center [274, 367] width 41 height 31
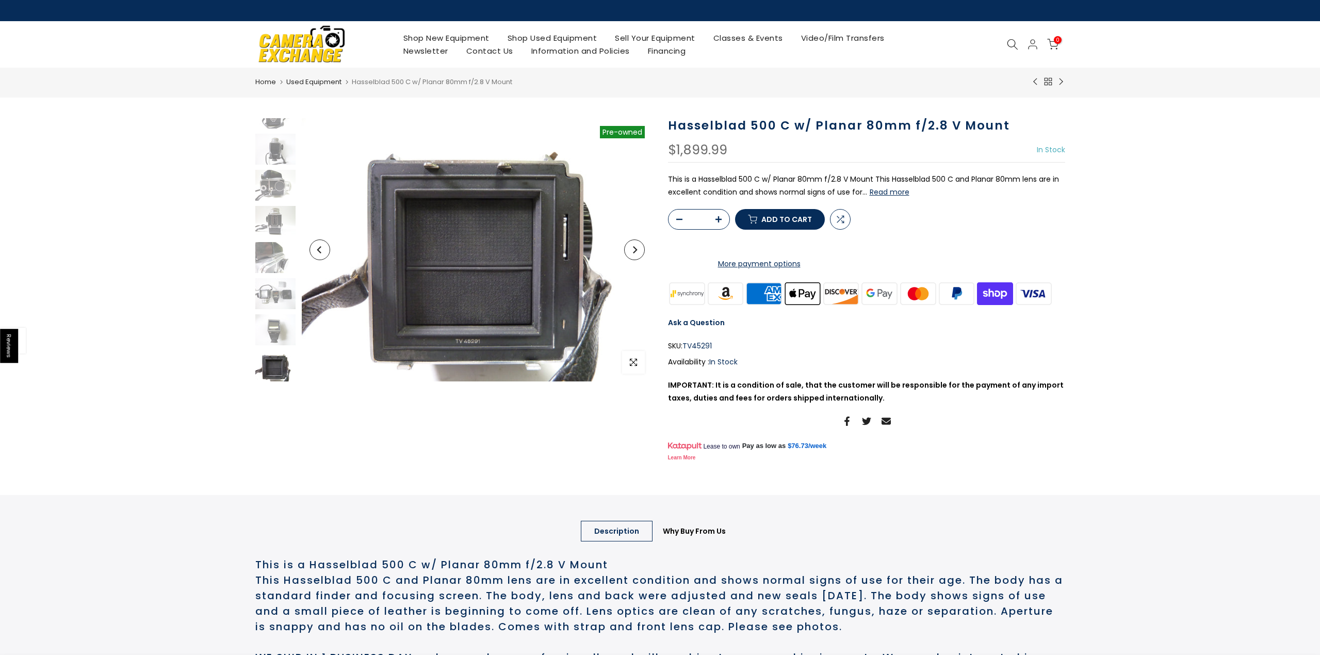
click at [898, 191] on button "Read more" at bounding box center [890, 191] width 40 height 9
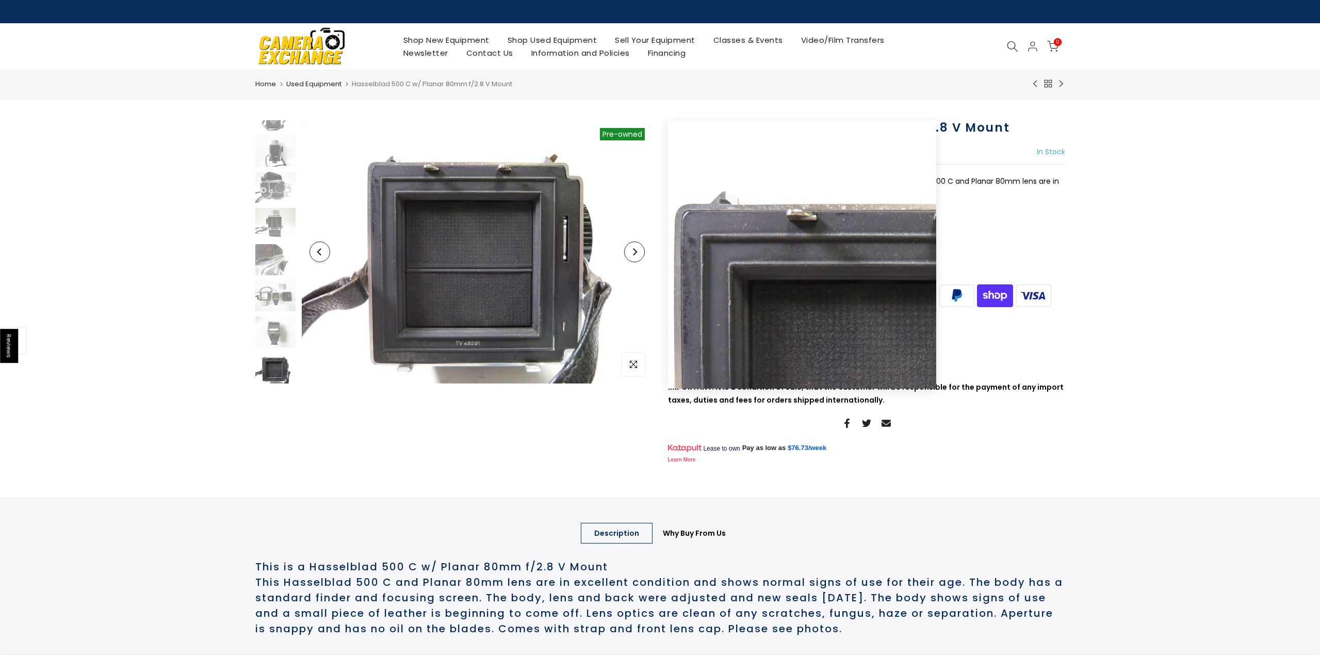
scroll to position [0, 0]
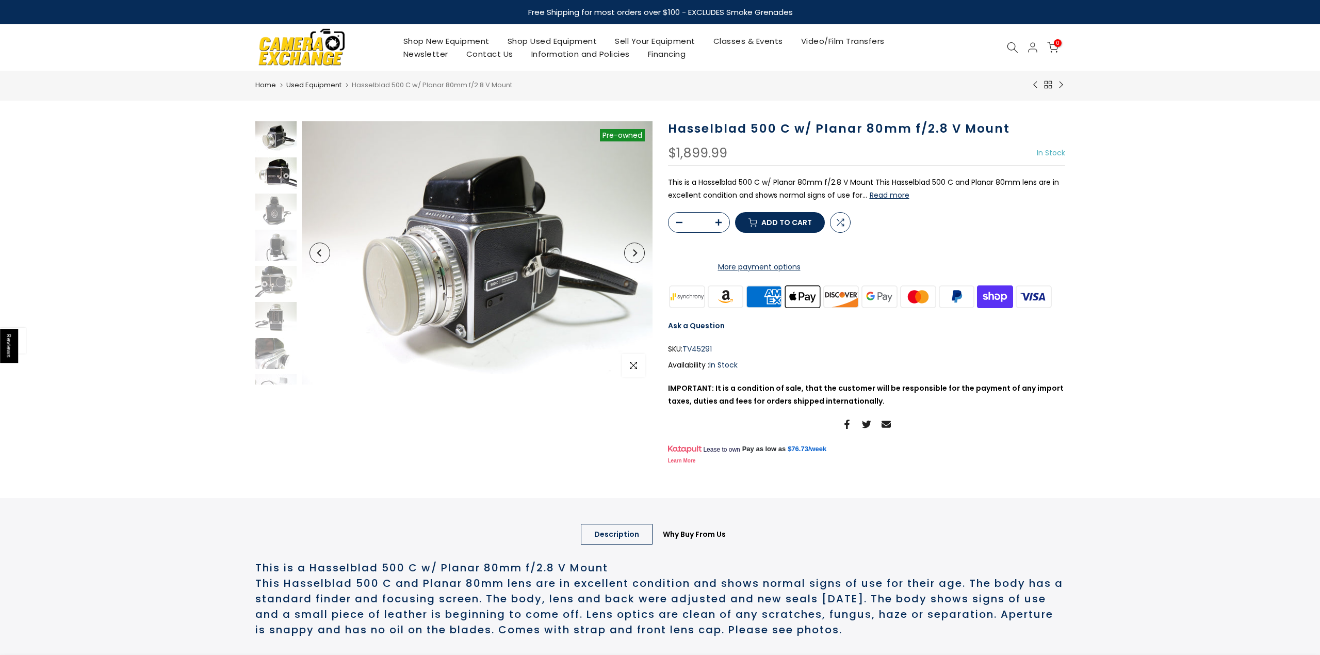
click at [278, 179] on img at bounding box center [275, 172] width 41 height 31
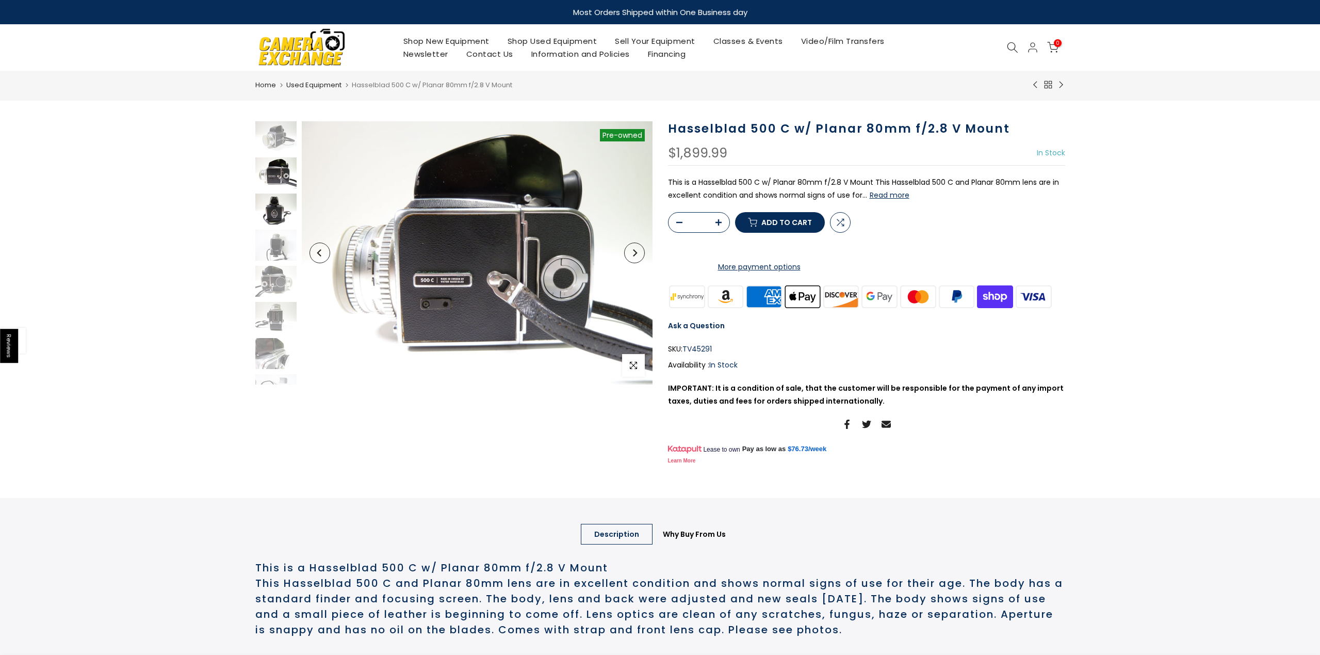
click at [274, 215] on img at bounding box center [275, 208] width 41 height 31
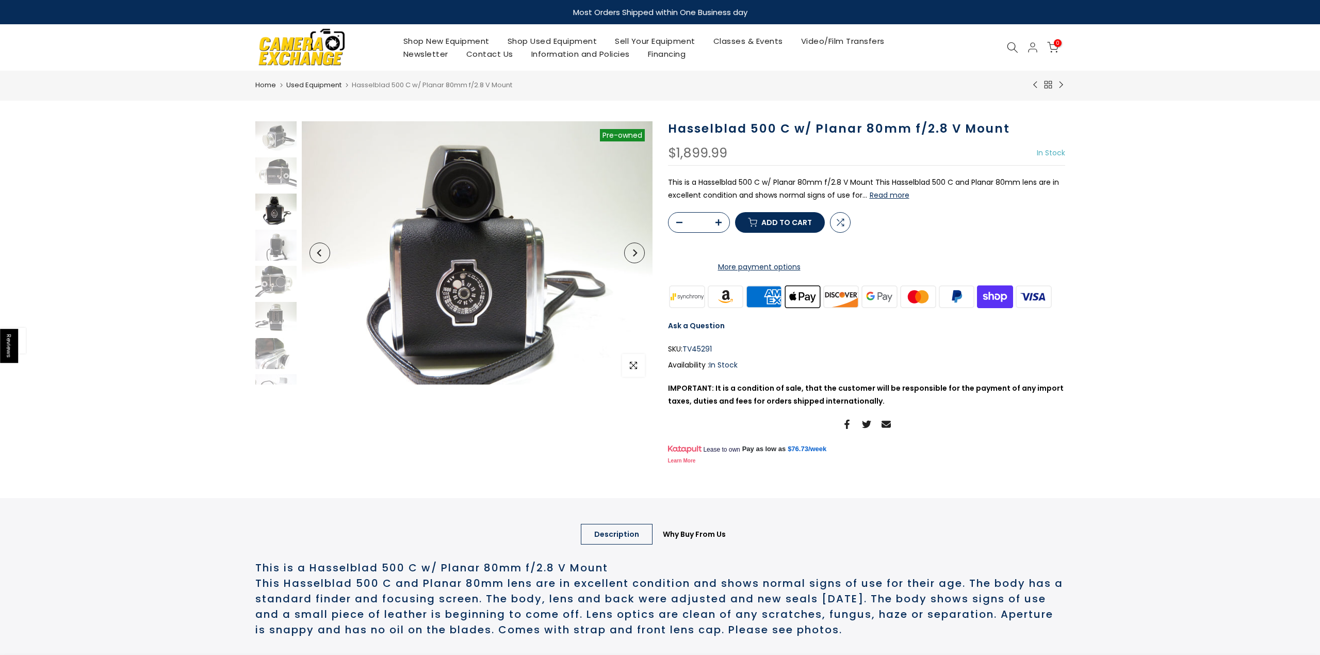
scroll to position [21, 0]
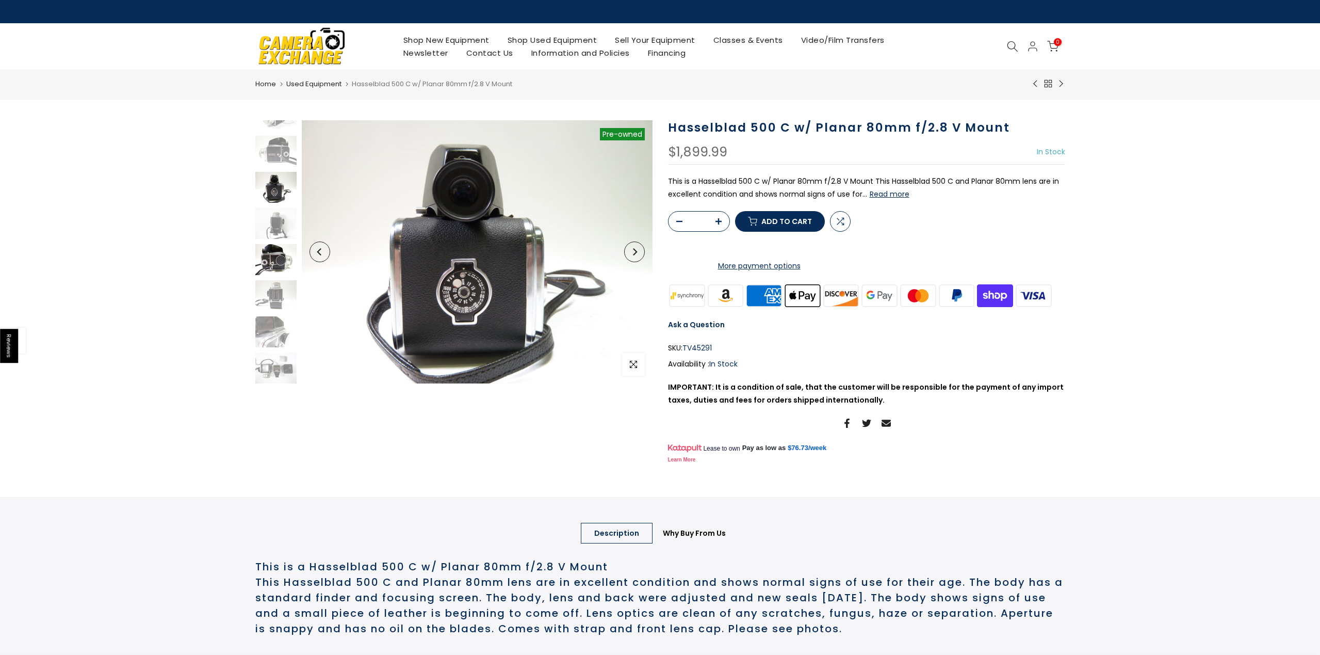
click at [276, 258] on img at bounding box center [275, 259] width 41 height 31
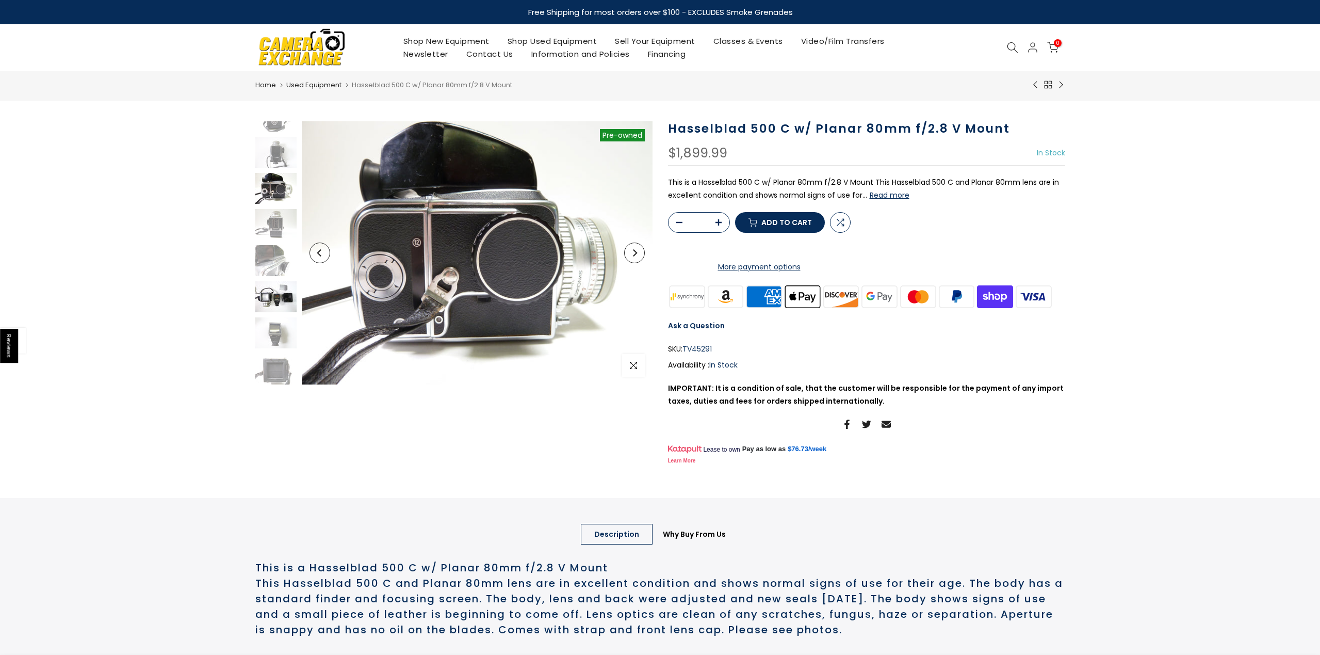
click at [273, 303] on img at bounding box center [275, 296] width 41 height 31
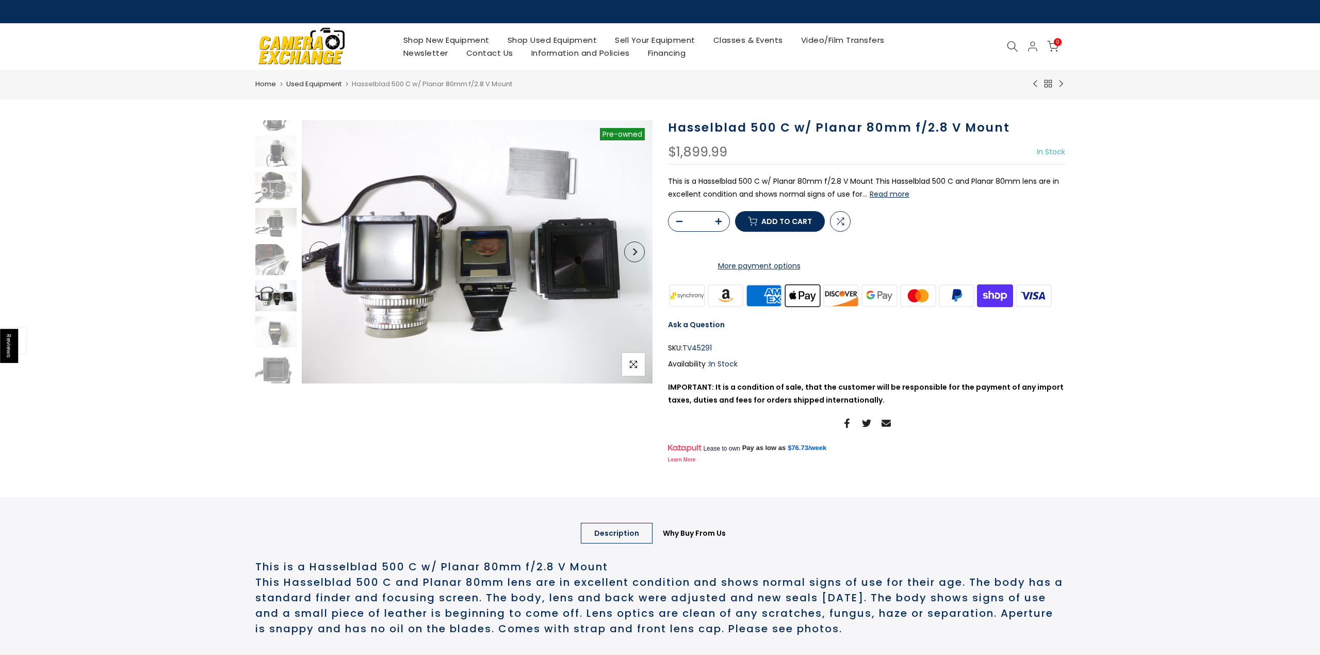
click at [634, 254] on icon "Next" at bounding box center [635, 251] width 4 height 7
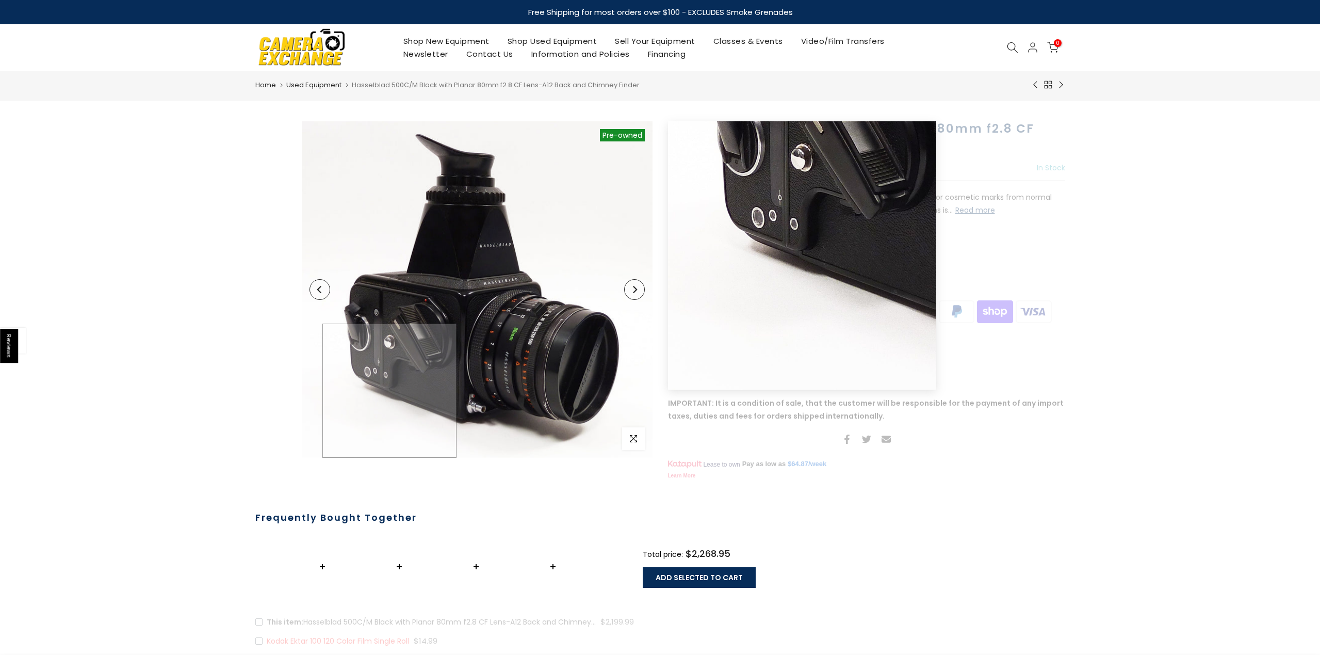
scroll to position [2, 0]
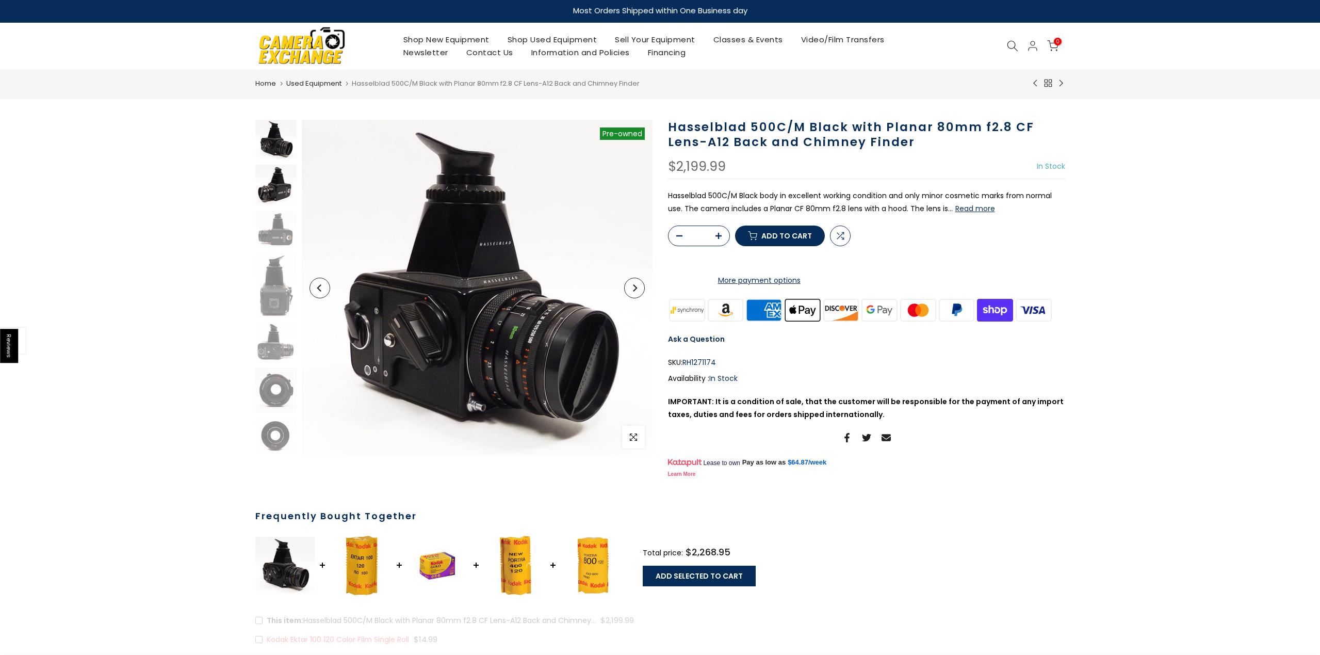
click at [282, 190] on img at bounding box center [275, 185] width 41 height 41
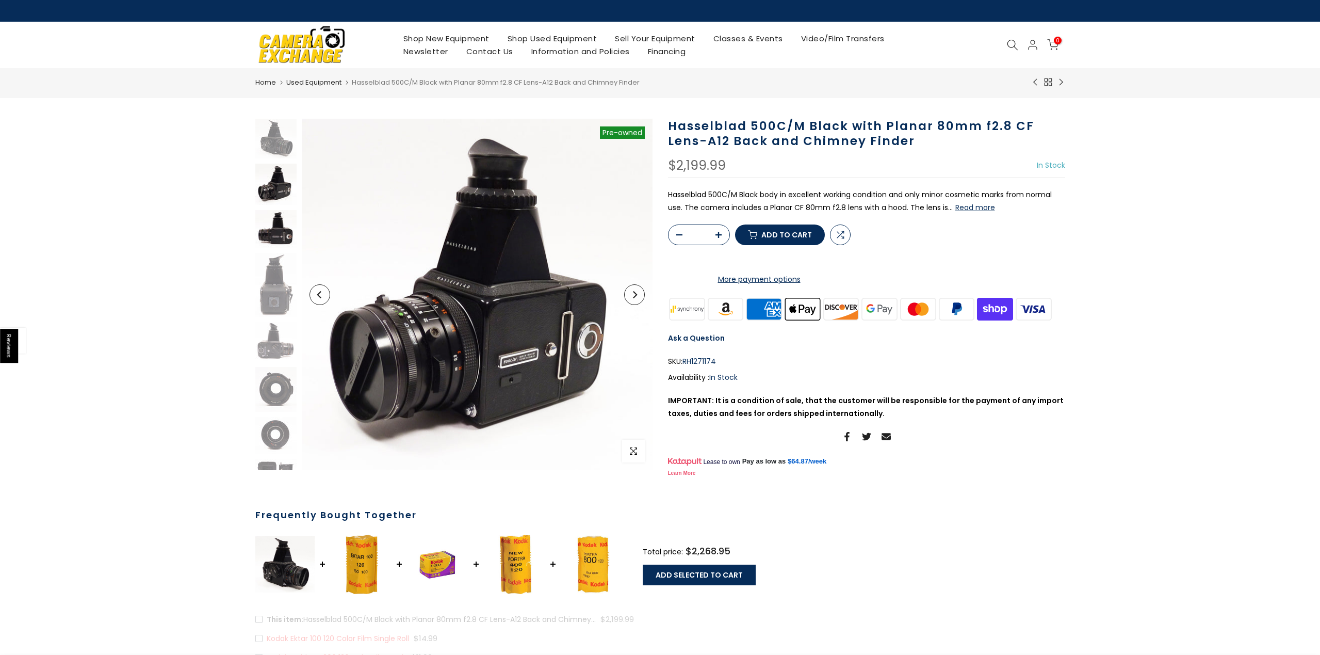
click at [281, 235] on img at bounding box center [275, 229] width 41 height 38
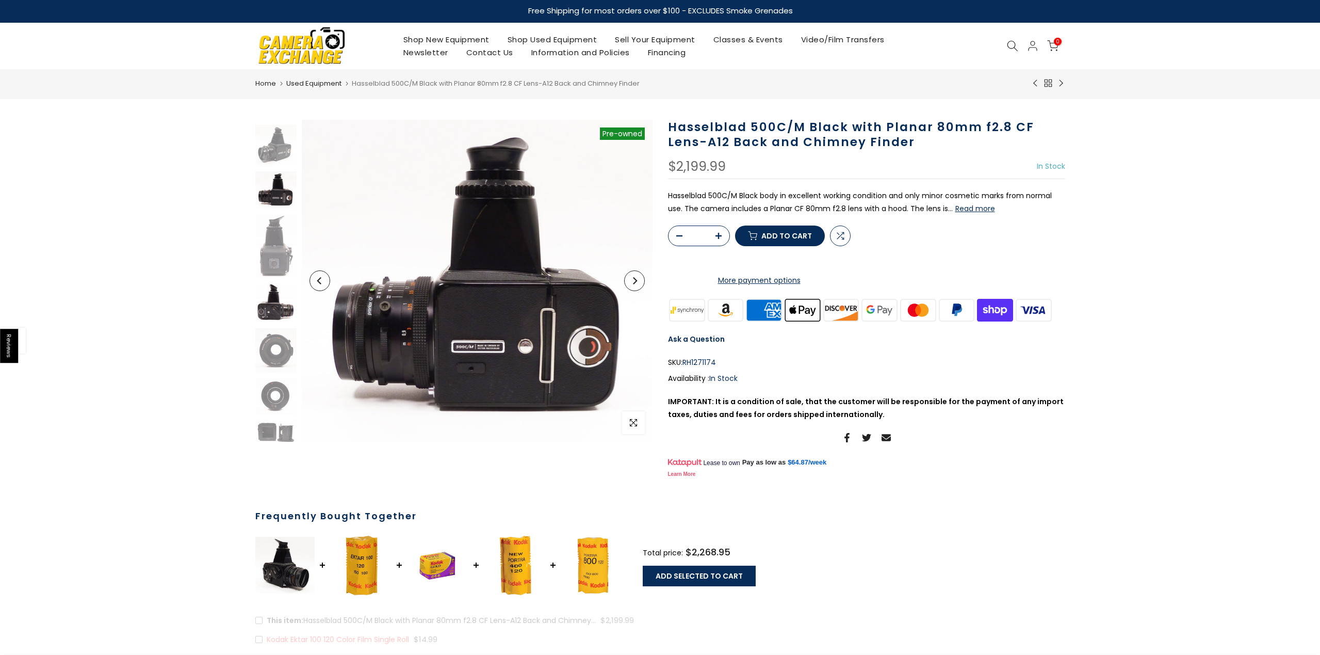
drag, startPoint x: 279, startPoint y: 263, endPoint x: 269, endPoint y: 302, distance: 39.8
click at [279, 264] on img at bounding box center [275, 246] width 41 height 64
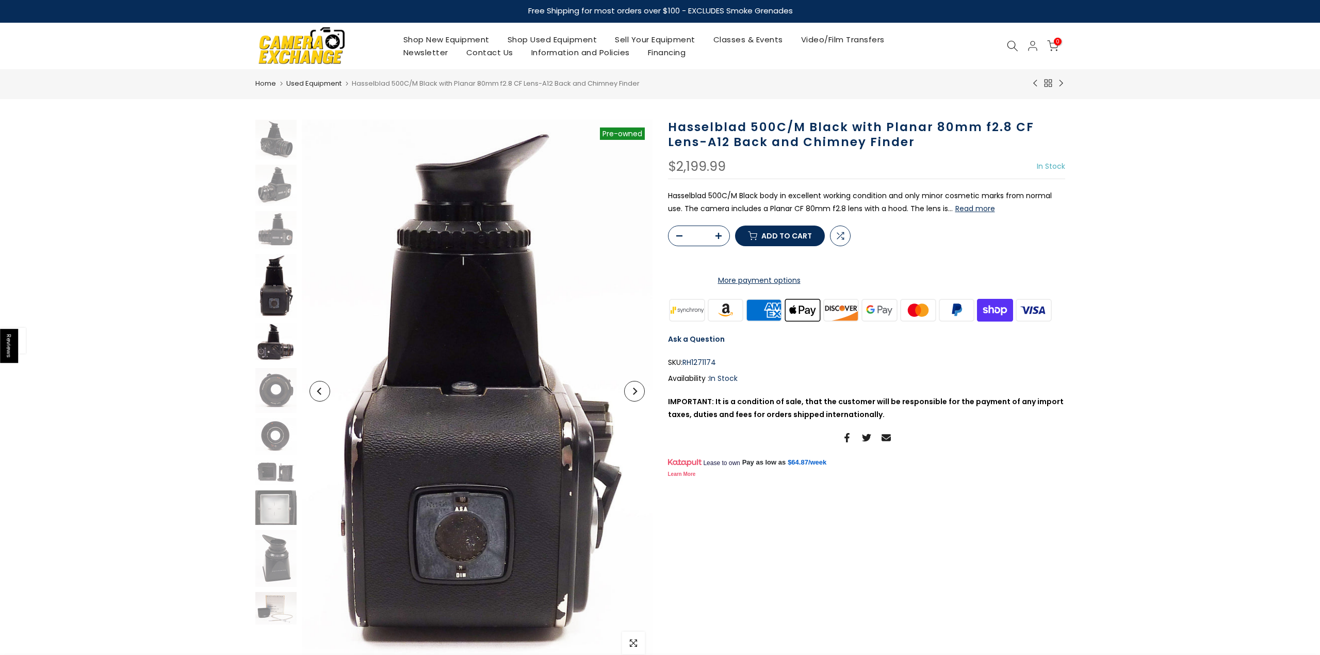
scroll to position [0, 0]
click at [278, 345] on img at bounding box center [275, 343] width 41 height 40
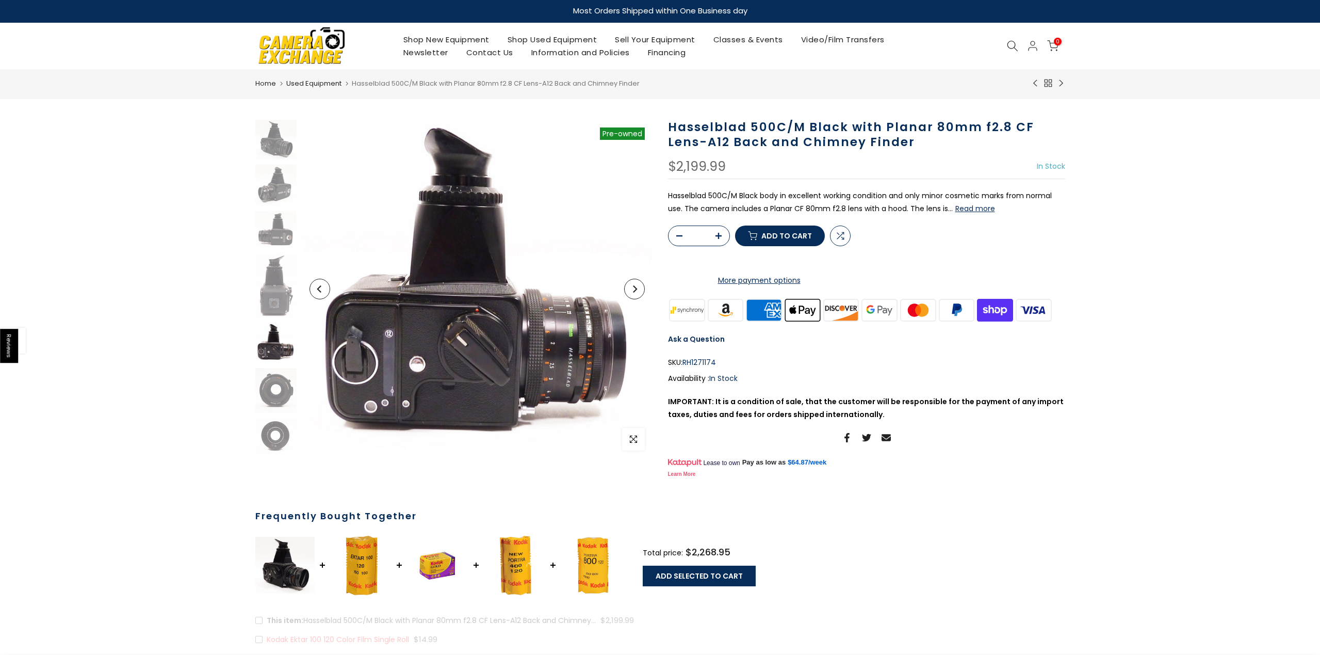
scroll to position [152, 0]
click at [278, 358] on img at bounding box center [275, 355] width 41 height 35
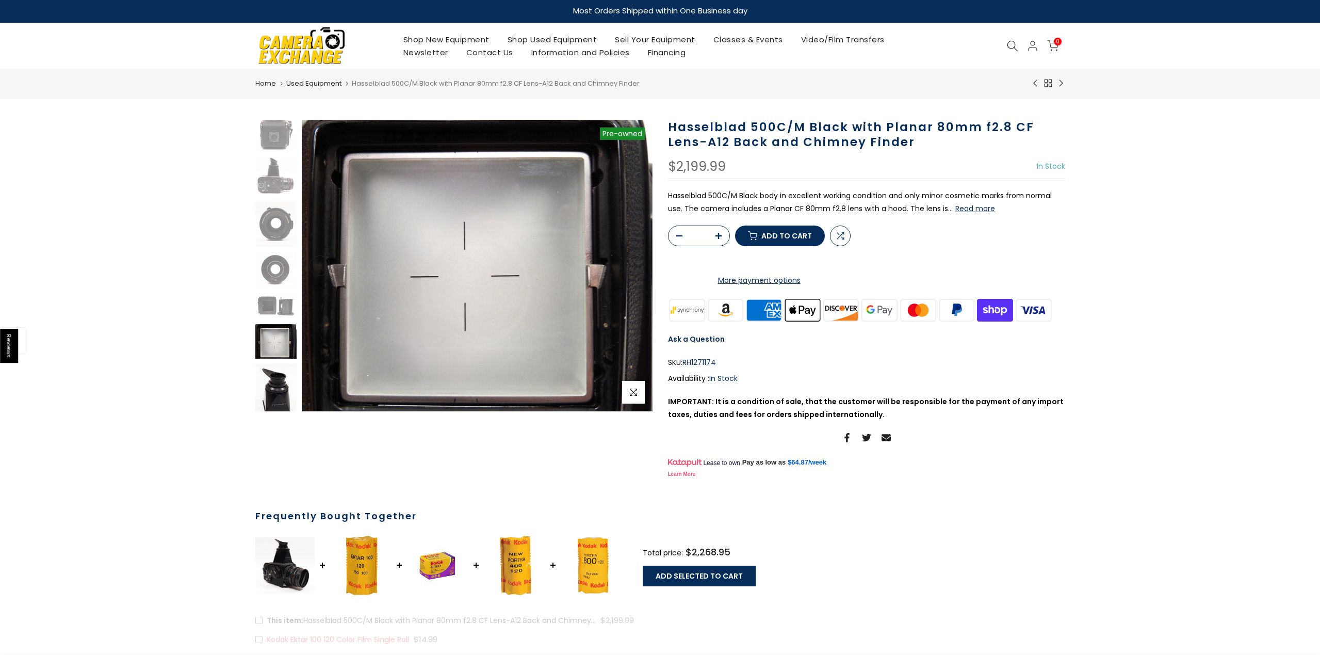
click at [277, 382] on img at bounding box center [275, 392] width 41 height 57
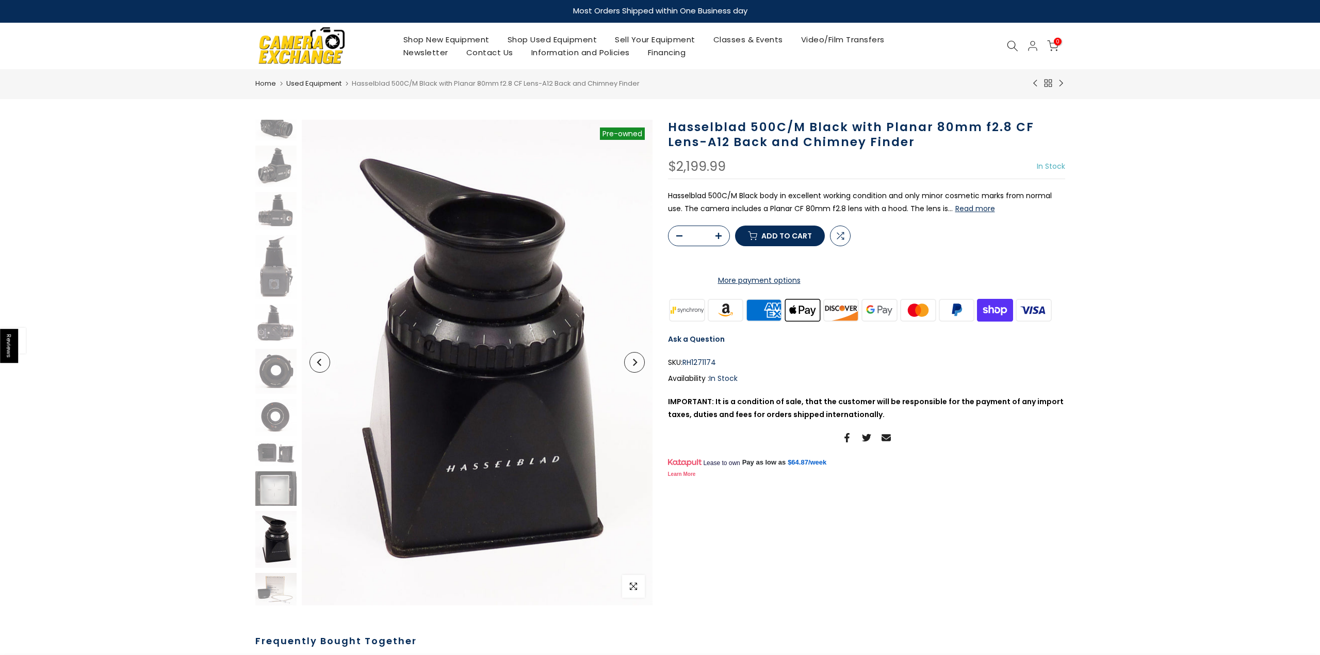
scroll to position [19, 0]
click at [308, 82] on link "Used Equipment" at bounding box center [313, 83] width 55 height 10
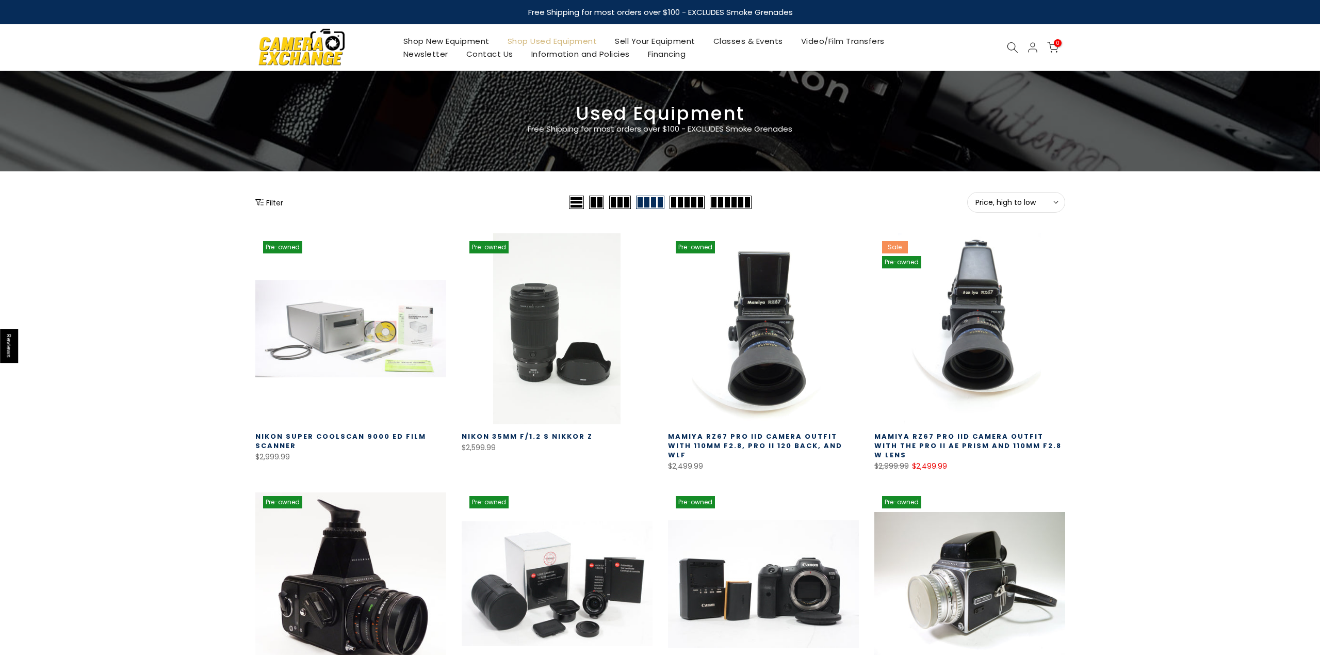
click at [271, 203] on button "Filter" at bounding box center [269, 202] width 28 height 10
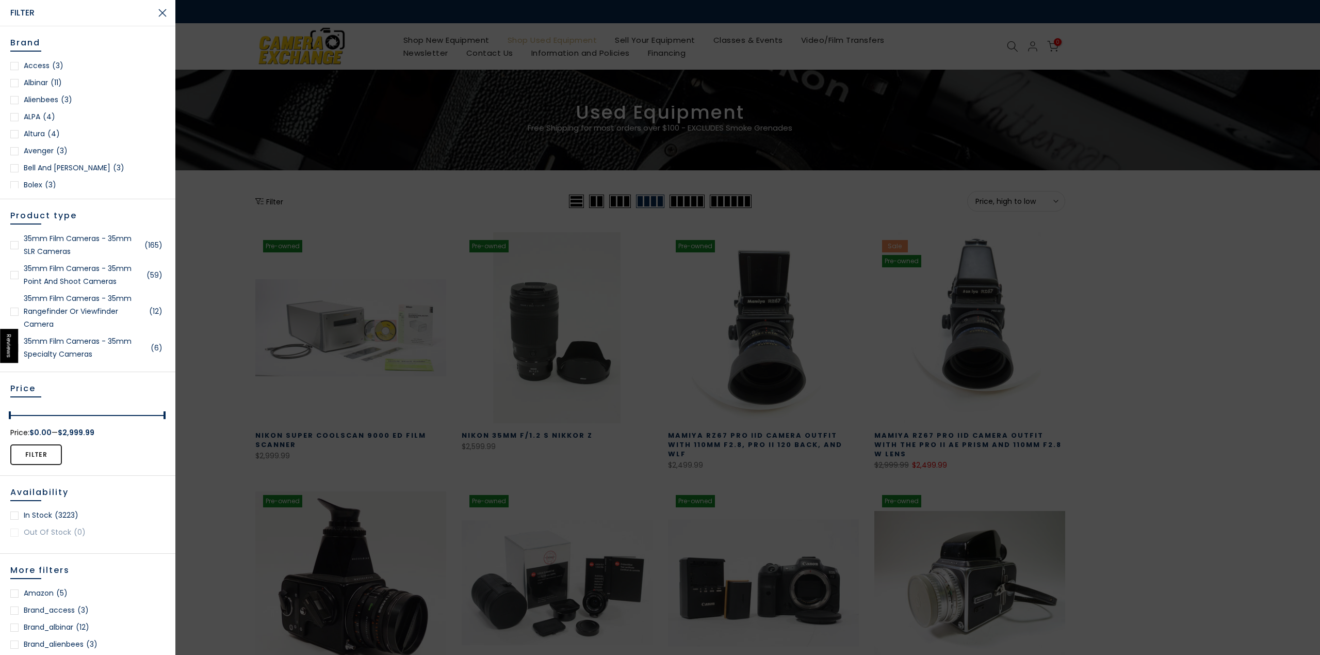
click at [61, 243] on link "35mm Film Cameras - 35mm SLR Cameras (165)" at bounding box center [87, 245] width 155 height 26
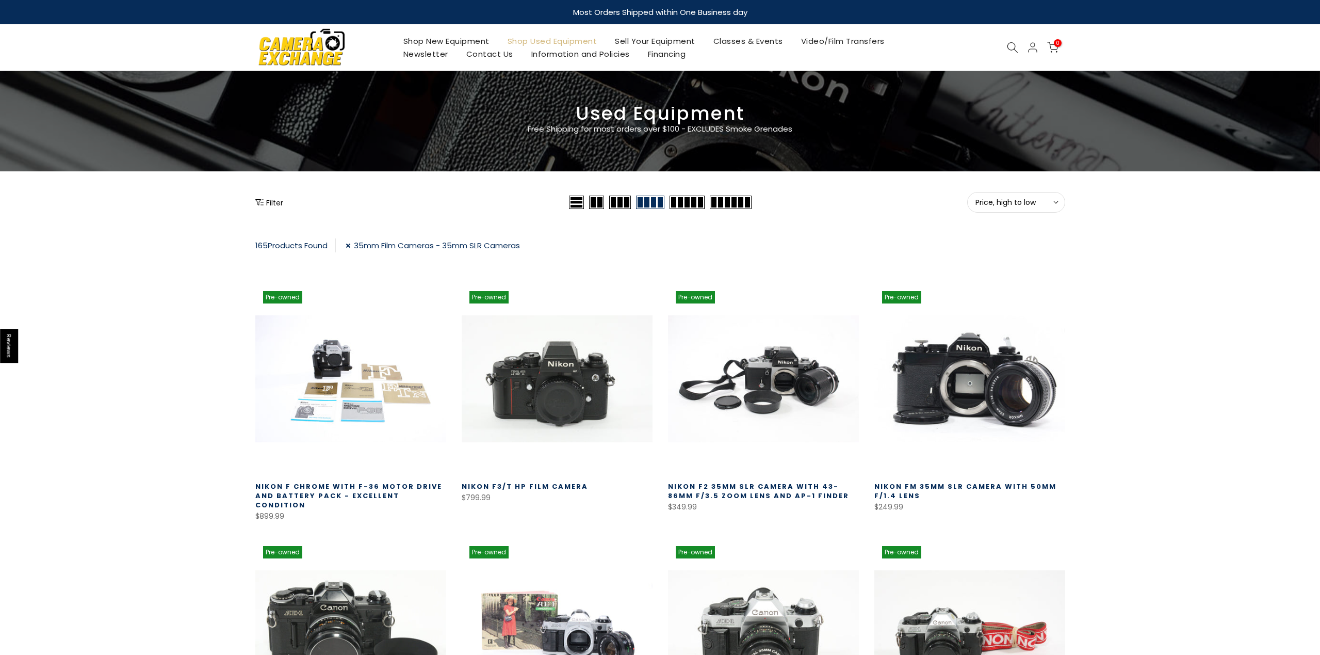
click at [272, 204] on button "Filter" at bounding box center [269, 202] width 28 height 10
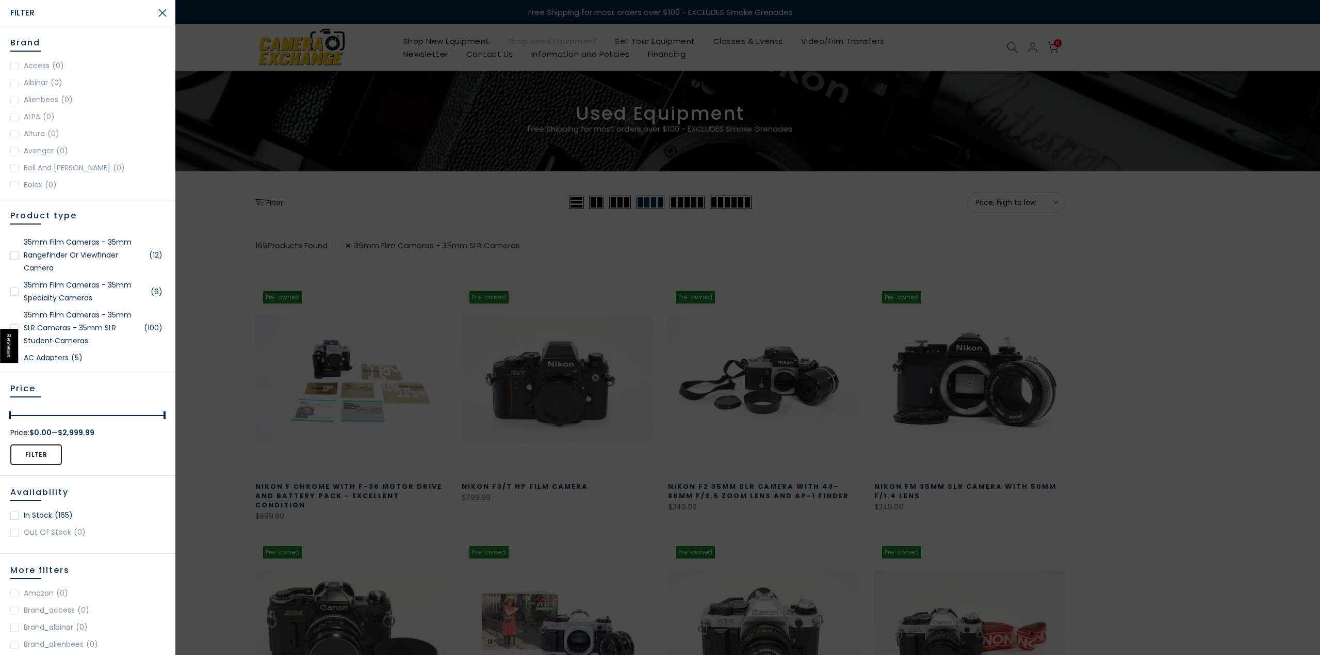
scroll to position [58, 0]
click at [76, 293] on link "35mm Film Cameras - 35mm Specialty Cameras (6)" at bounding box center [87, 290] width 155 height 26
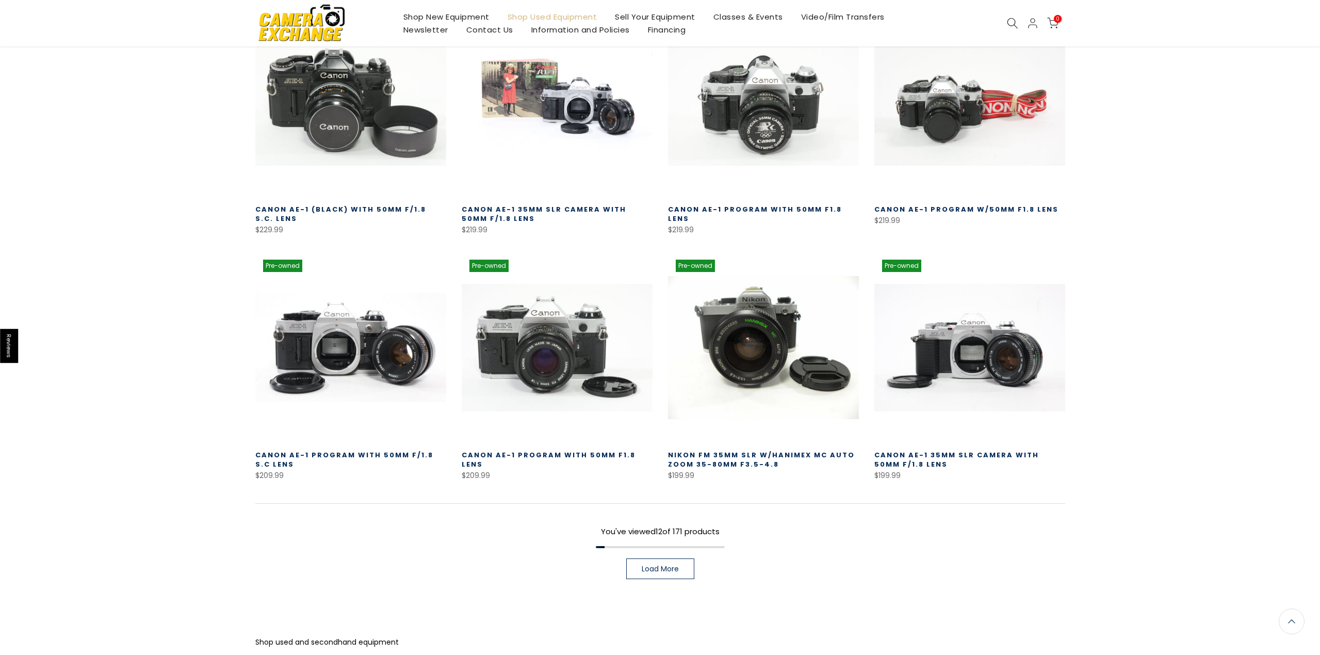
scroll to position [535, 0]
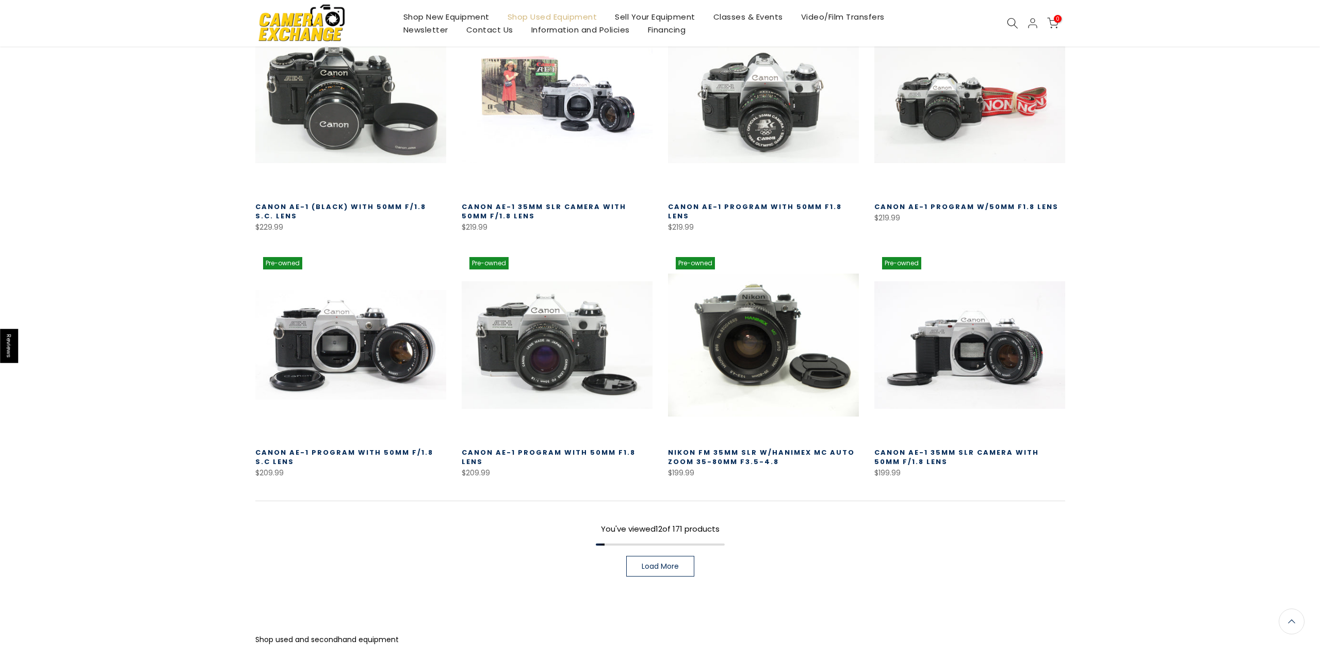
click at [690, 556] on link "Load More" at bounding box center [660, 566] width 68 height 21
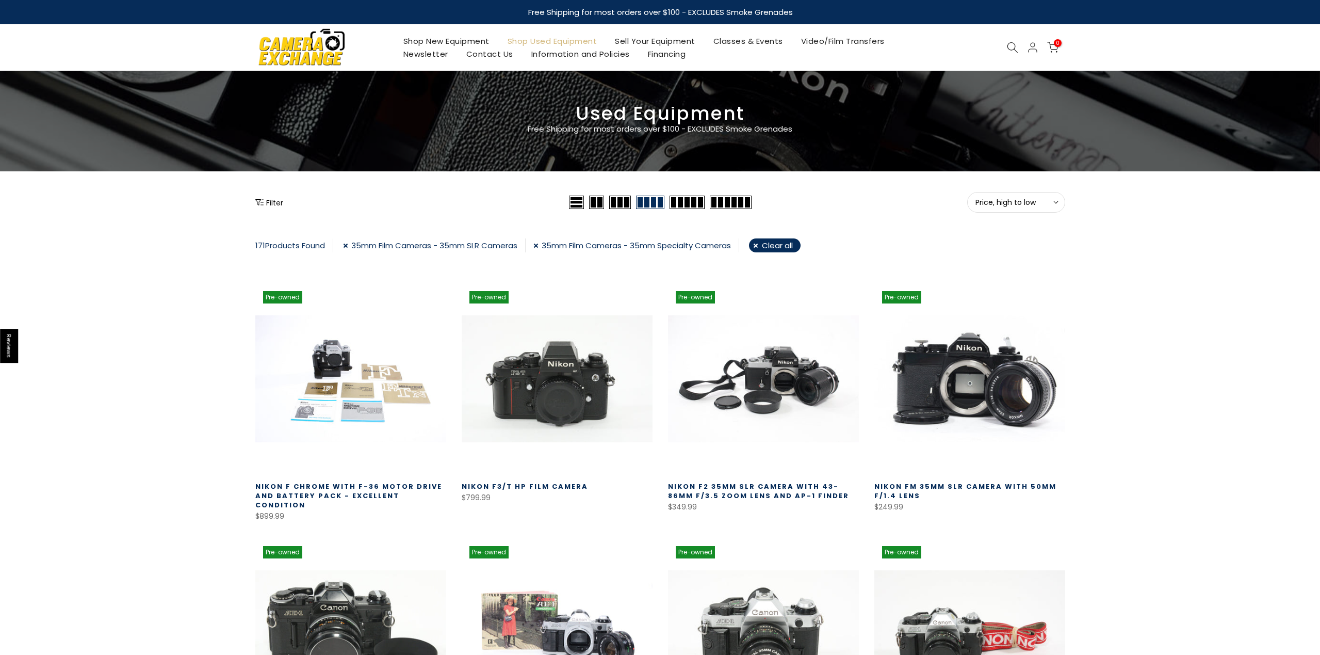
click at [275, 202] on button "Filter" at bounding box center [269, 202] width 28 height 10
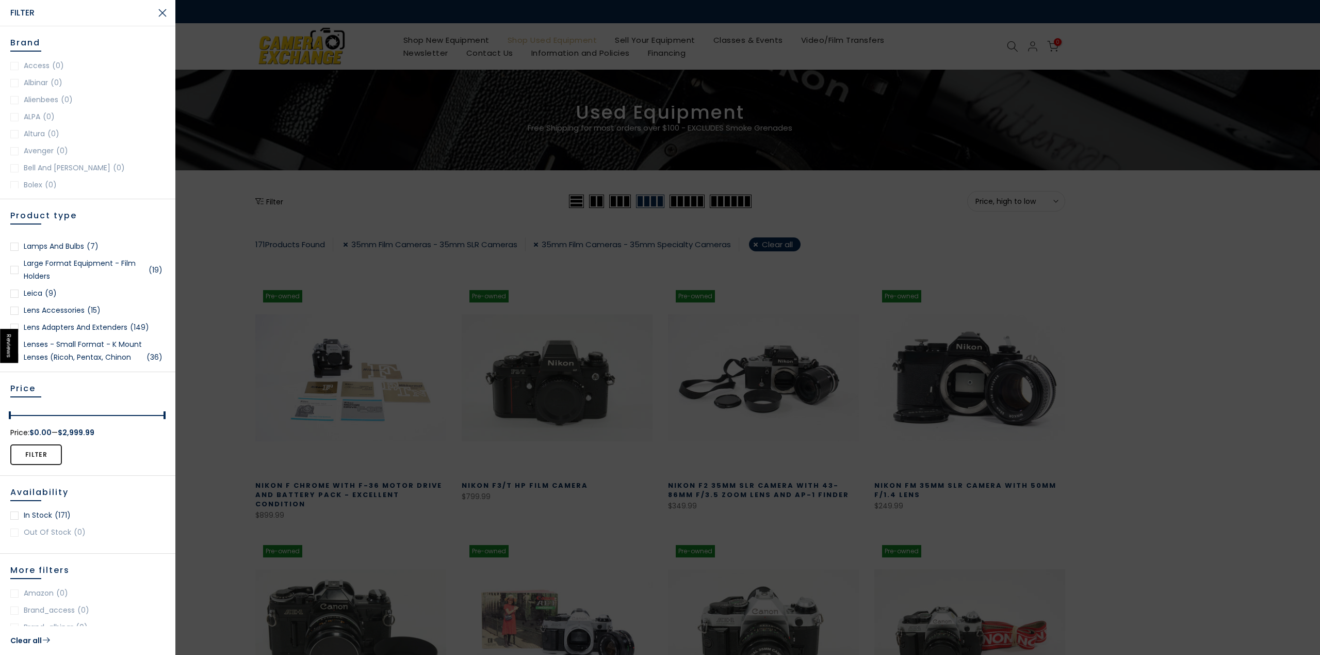
scroll to position [766, 0]
click at [35, 291] on link "Leica (9)" at bounding box center [87, 292] width 155 height 13
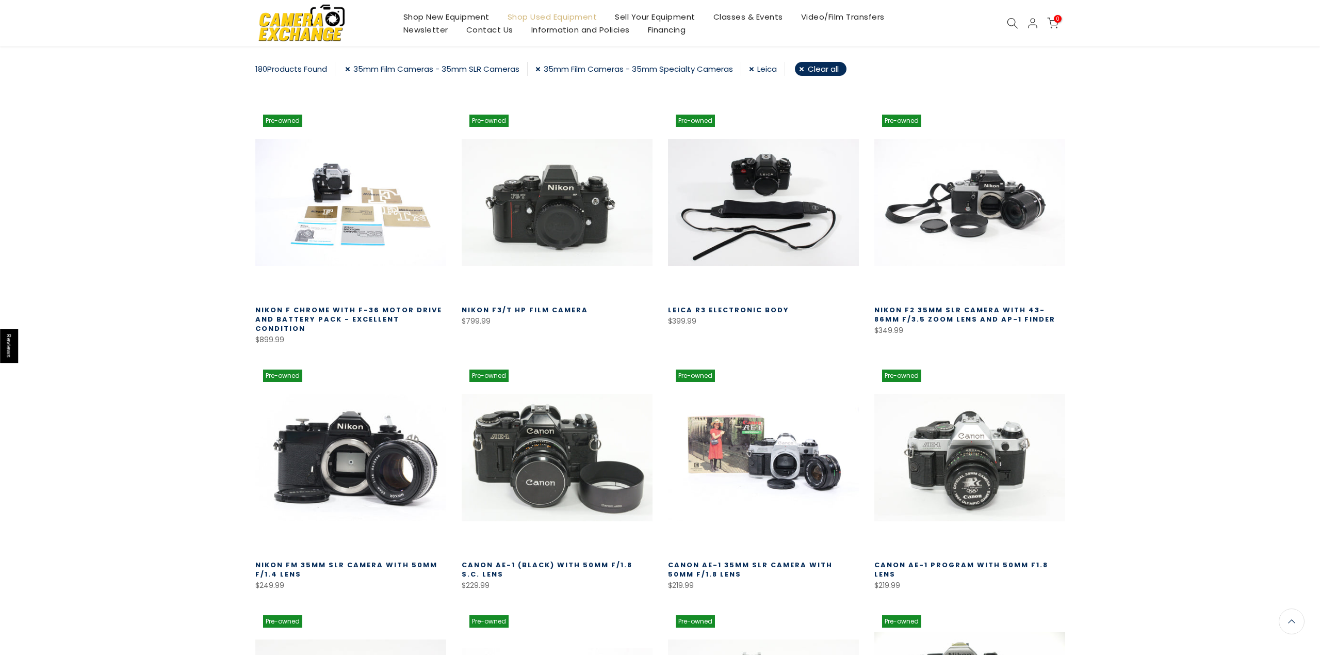
scroll to position [176, 0]
click at [544, 68] on link "35mm Film Cameras - 35mm Specialty Cameras" at bounding box center [639, 68] width 206 height 14
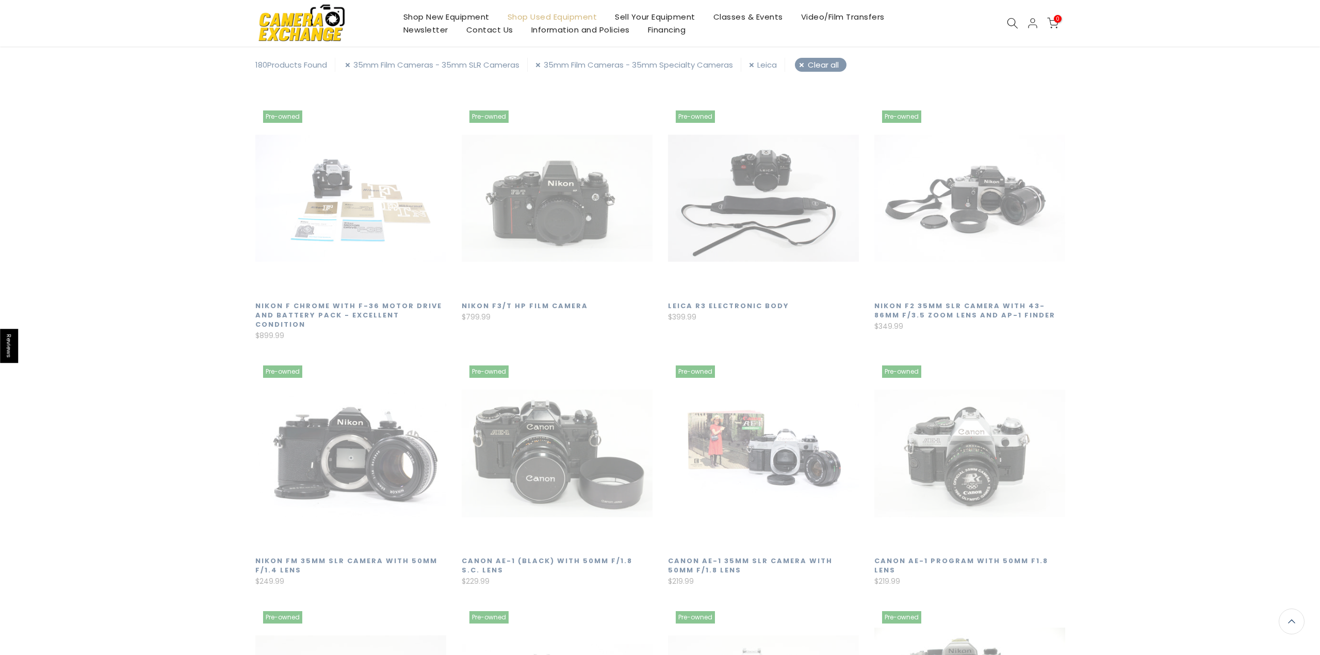
scroll to position [181, 0]
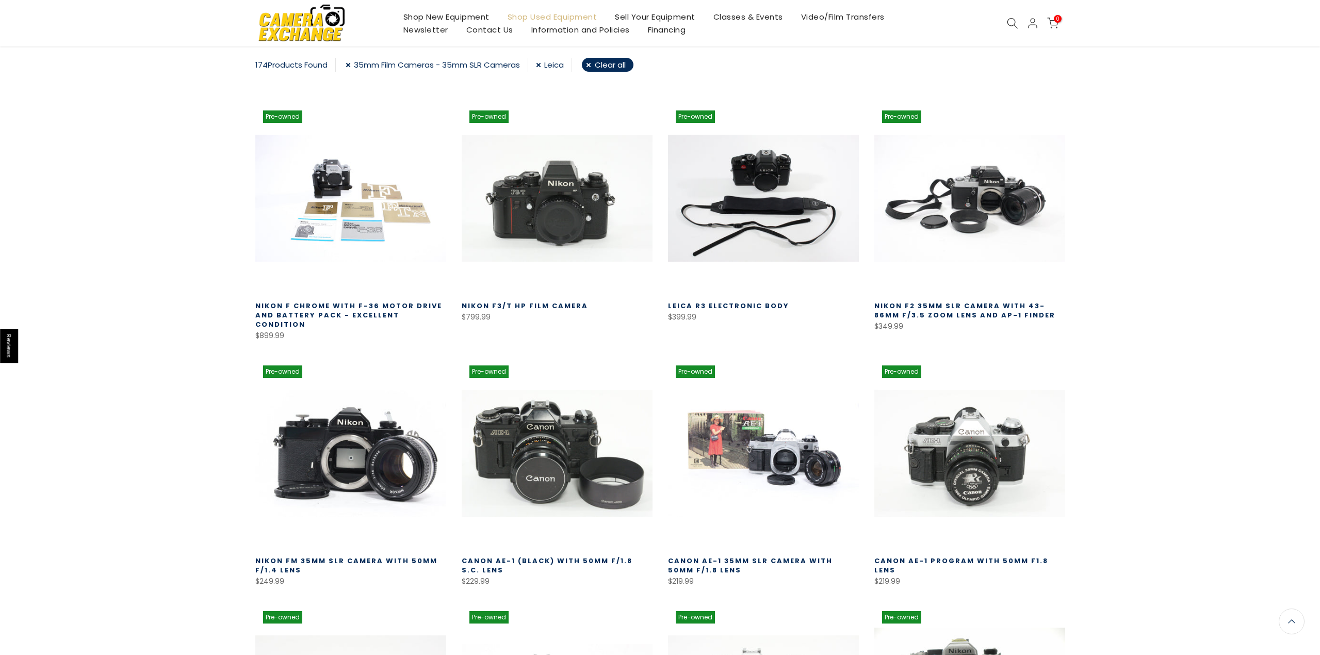
click at [349, 65] on link "35mm Film Cameras - 35mm SLR Cameras" at bounding box center [437, 65] width 183 height 14
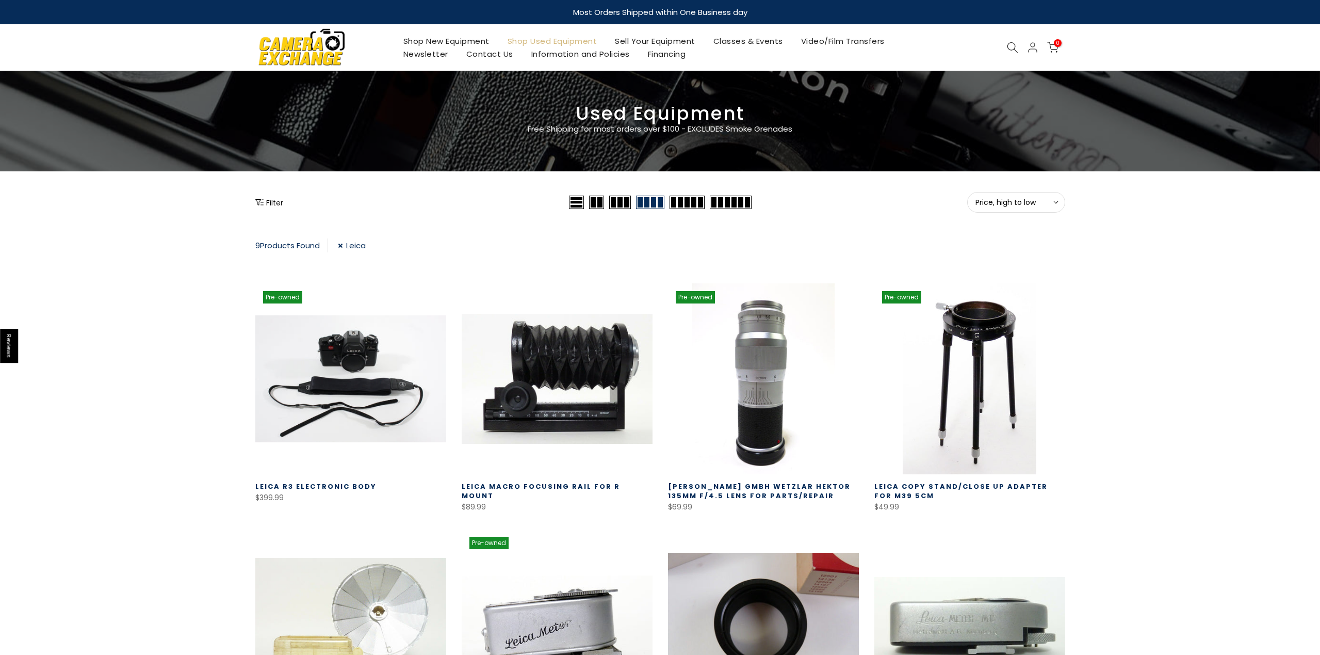
click at [345, 246] on link "Leica" at bounding box center [352, 245] width 28 height 14
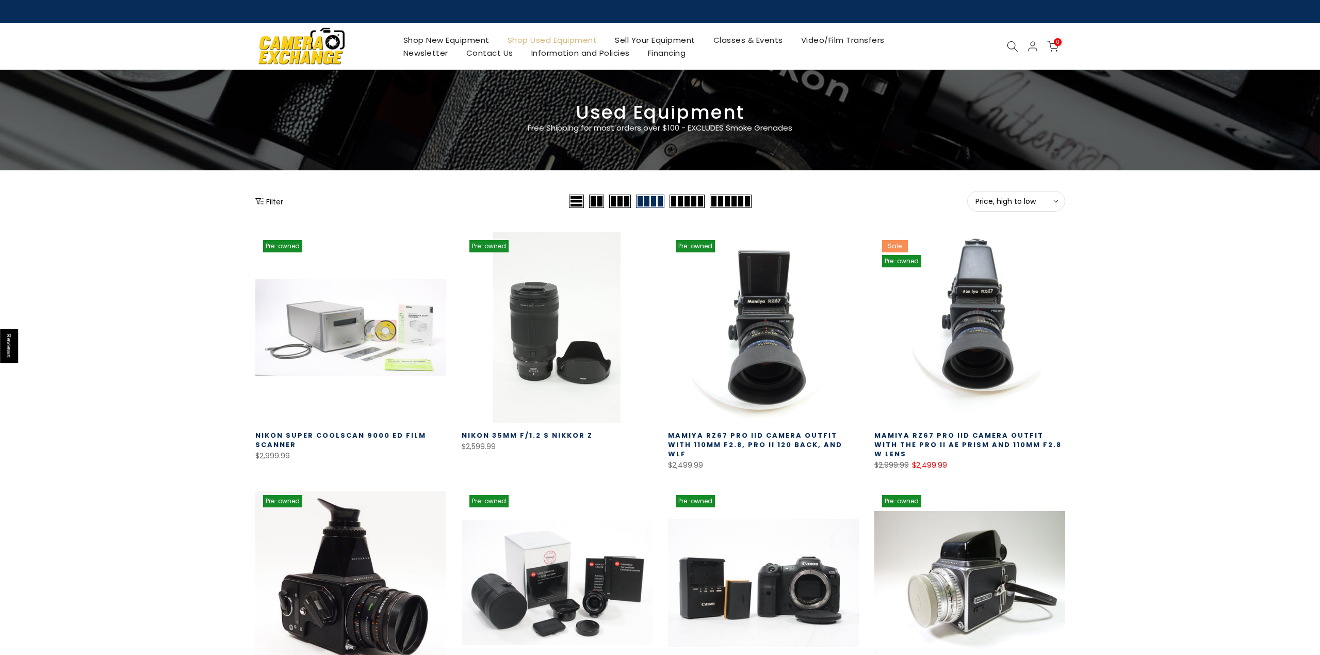
click at [279, 200] on button "Filter" at bounding box center [269, 201] width 28 height 10
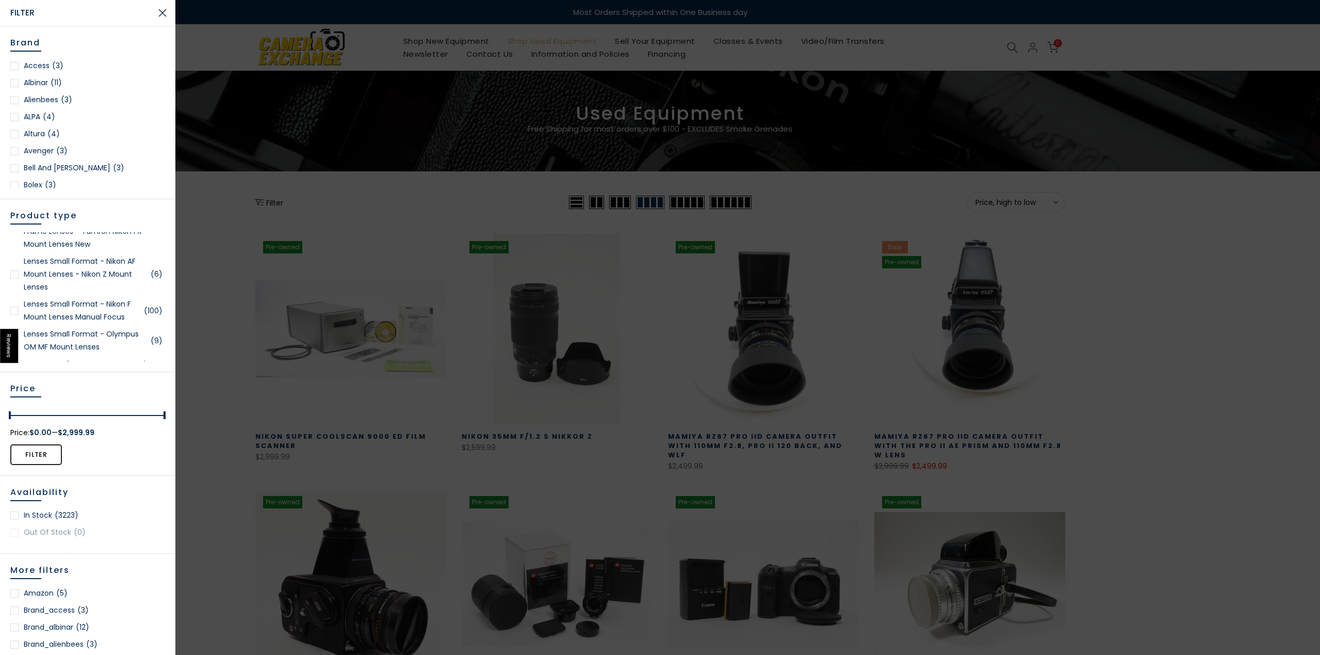
scroll to position [1499, 0]
click at [92, 285] on link "Lenses Small Format - Nikon AF Mount Lenses - Nikon Z Mount Lenses (6)" at bounding box center [87, 269] width 155 height 39
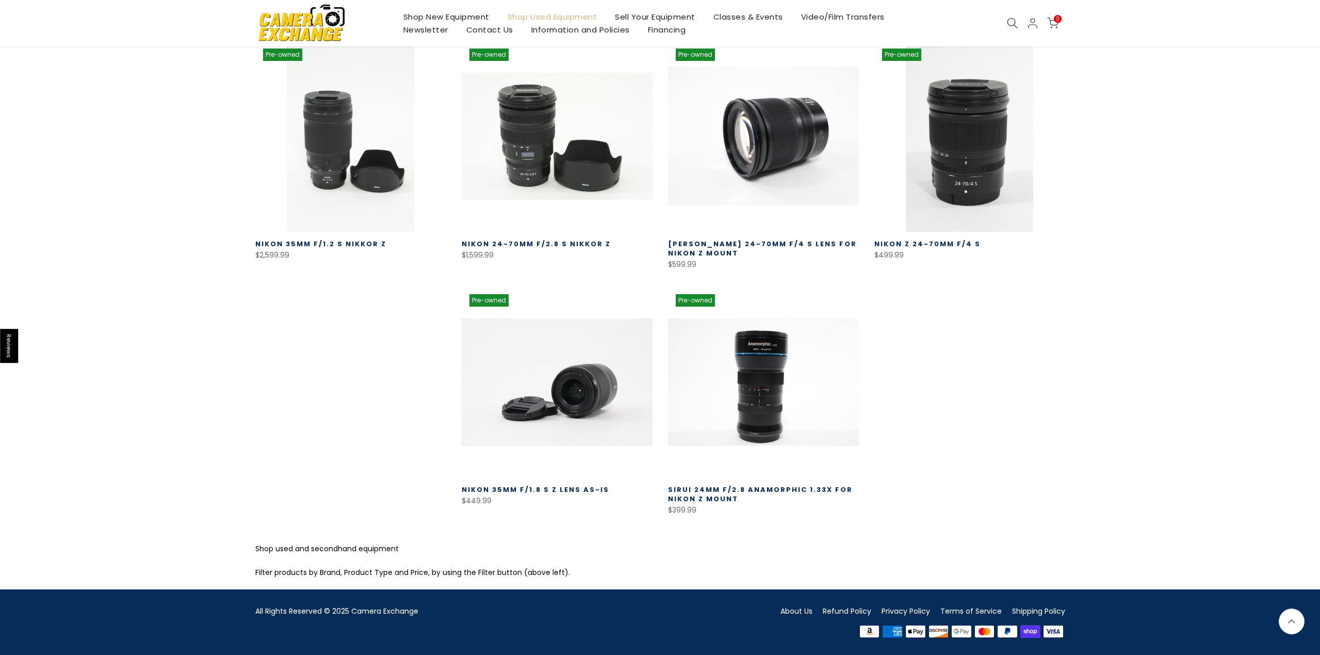
scroll to position [241, 0]
